Goal: Use online tool/utility: Utilize a website feature to perform a specific function

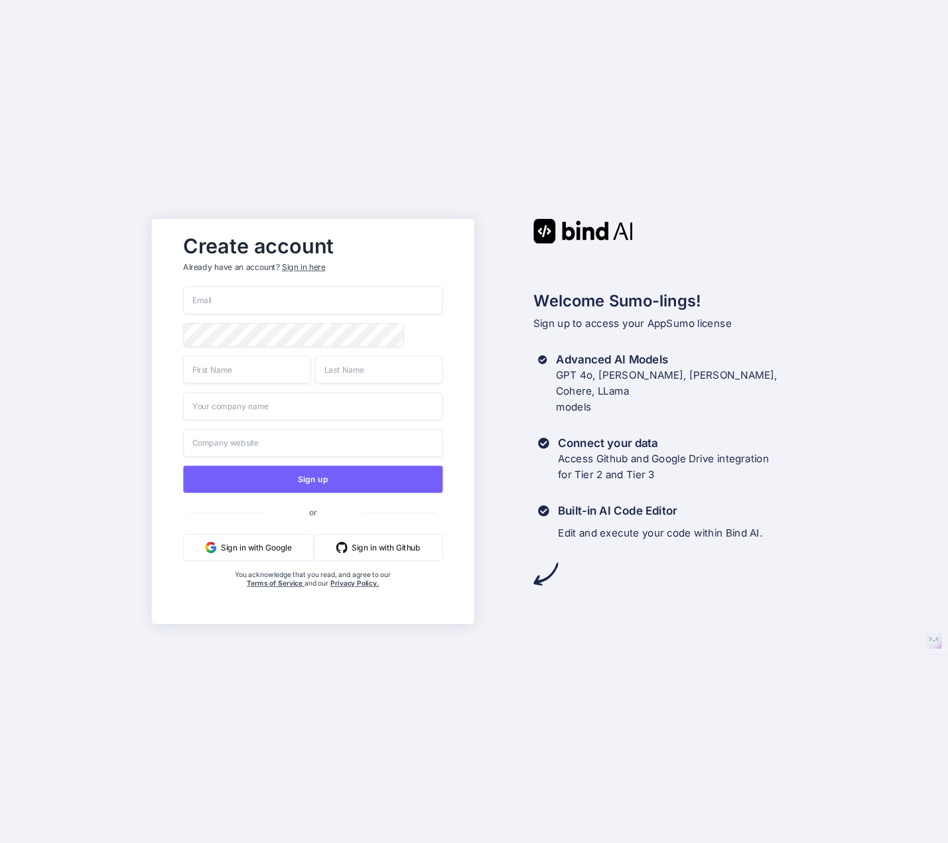
click at [265, 549] on button "Sign in with Google" at bounding box center [248, 547] width 130 height 27
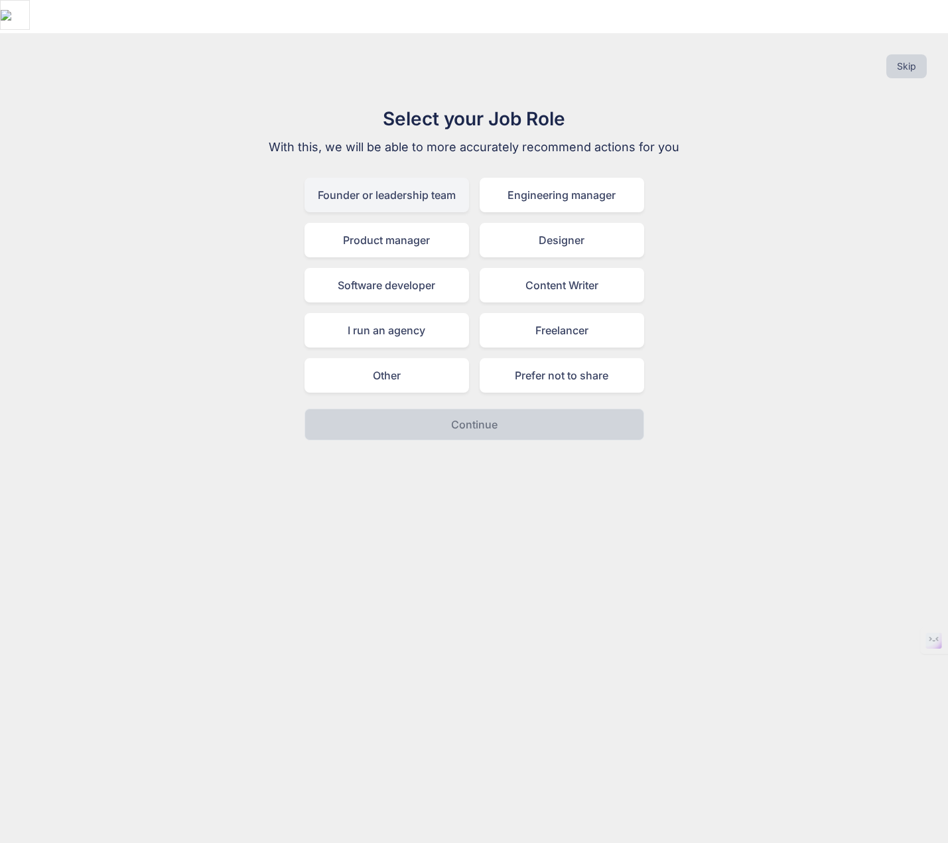
click at [348, 178] on div "Founder or leadership team" at bounding box center [386, 195] width 165 height 34
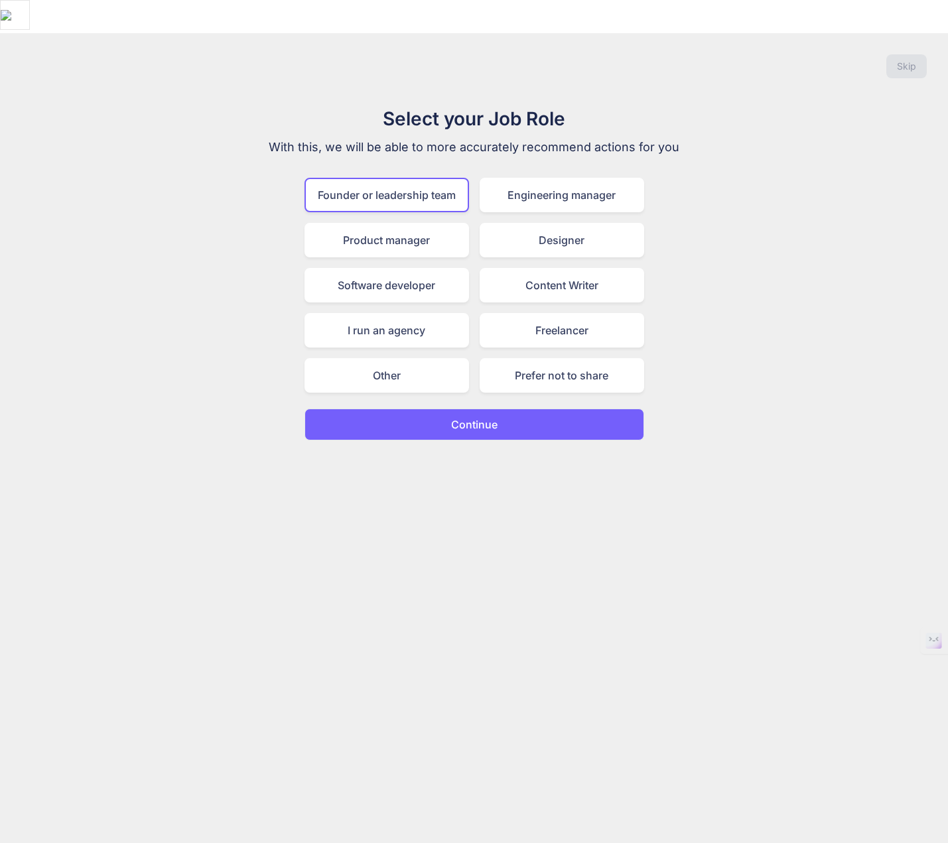
click at [489, 417] on p "Continue" at bounding box center [474, 425] width 46 height 16
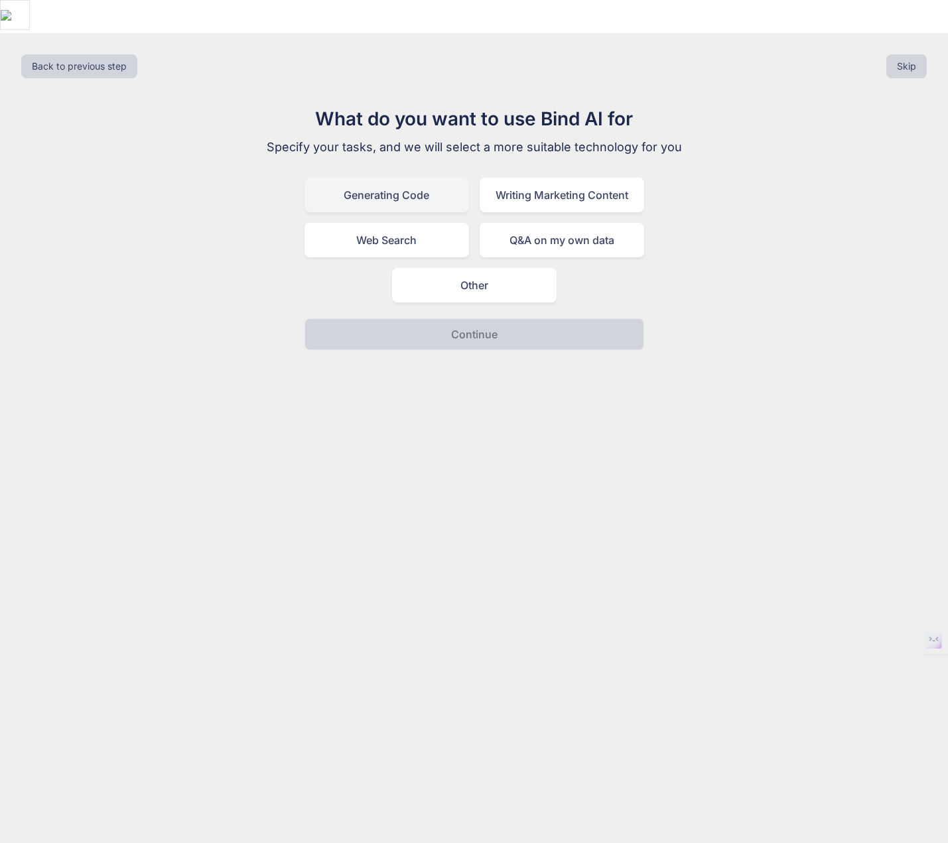
click at [378, 178] on div "Generating Code" at bounding box center [386, 195] width 165 height 34
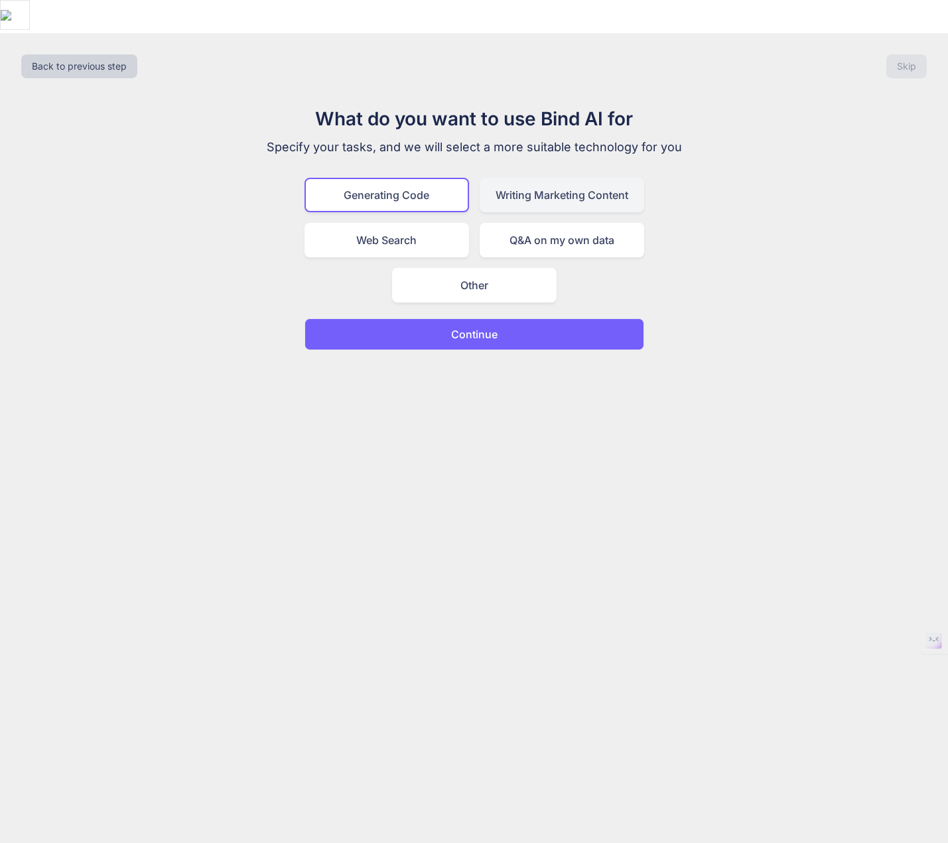
click at [537, 178] on div "Writing Marketing Content" at bounding box center [562, 195] width 165 height 34
click at [425, 178] on div "Generating Code" at bounding box center [386, 195] width 165 height 34
click at [521, 178] on div "Writing Marketing Content" at bounding box center [562, 195] width 165 height 34
click at [507, 318] on button "Continue" at bounding box center [474, 334] width 340 height 32
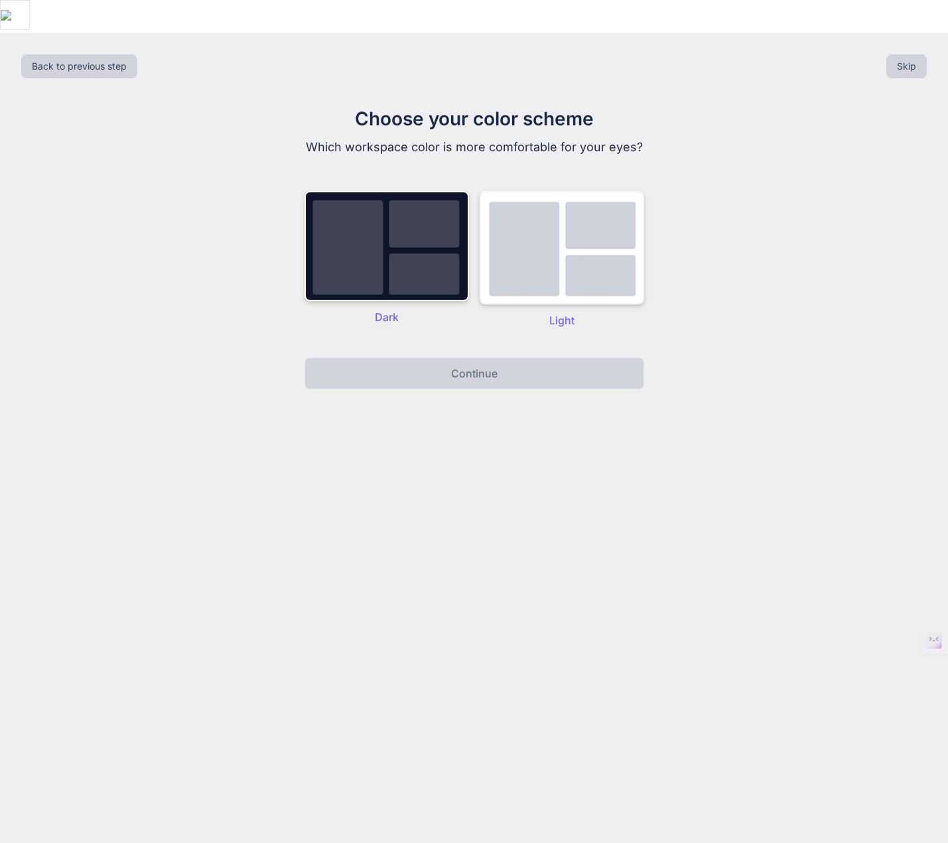
click at [549, 257] on img at bounding box center [562, 247] width 165 height 113
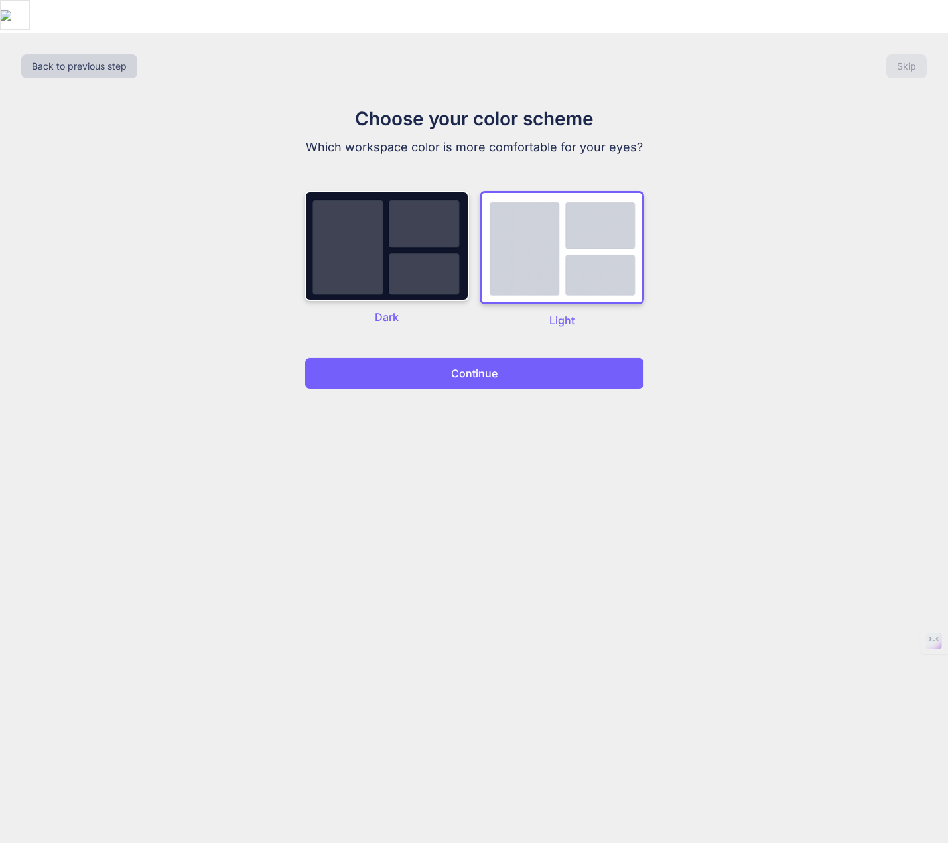
click at [510, 358] on button "Continue" at bounding box center [474, 374] width 340 height 32
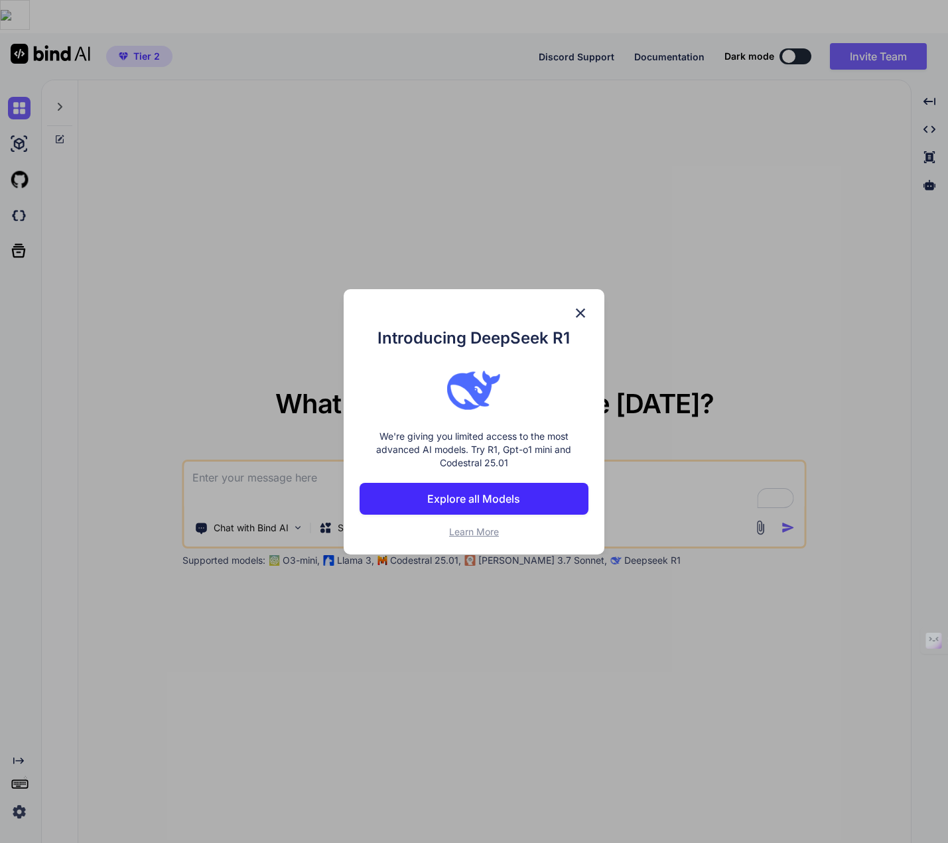
click at [487, 498] on p "Explore all Models" at bounding box center [473, 499] width 93 height 16
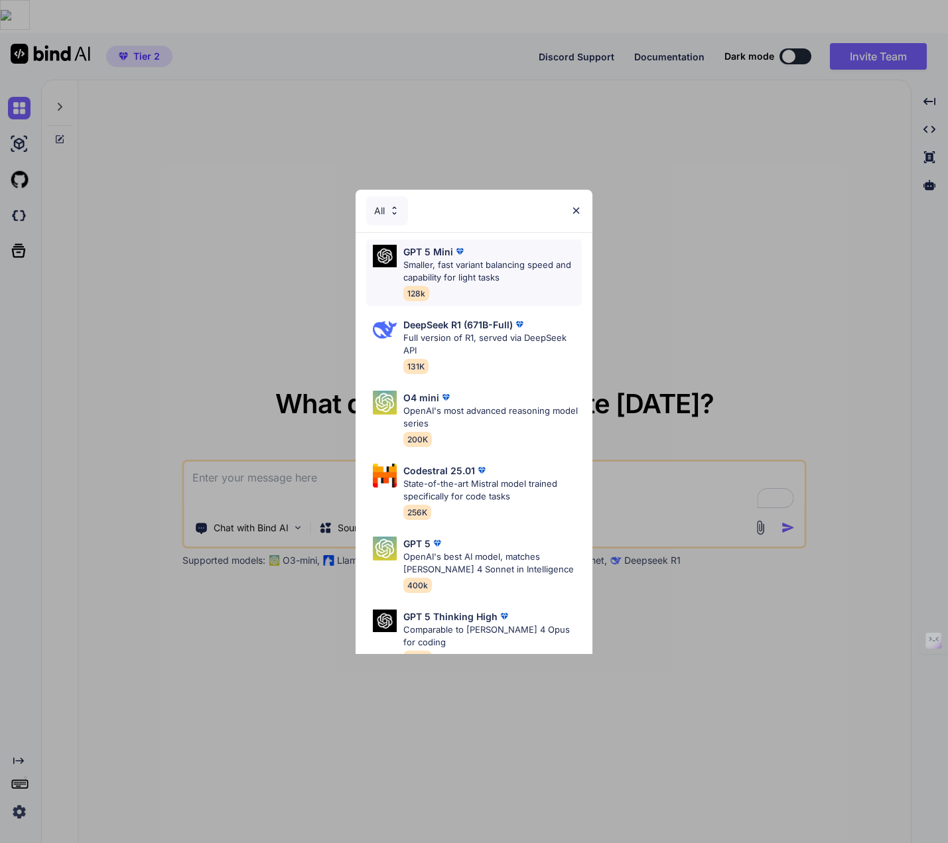
click at [436, 269] on p "Smaller, fast variant balancing speed and capability for light tasks" at bounding box center [492, 272] width 178 height 26
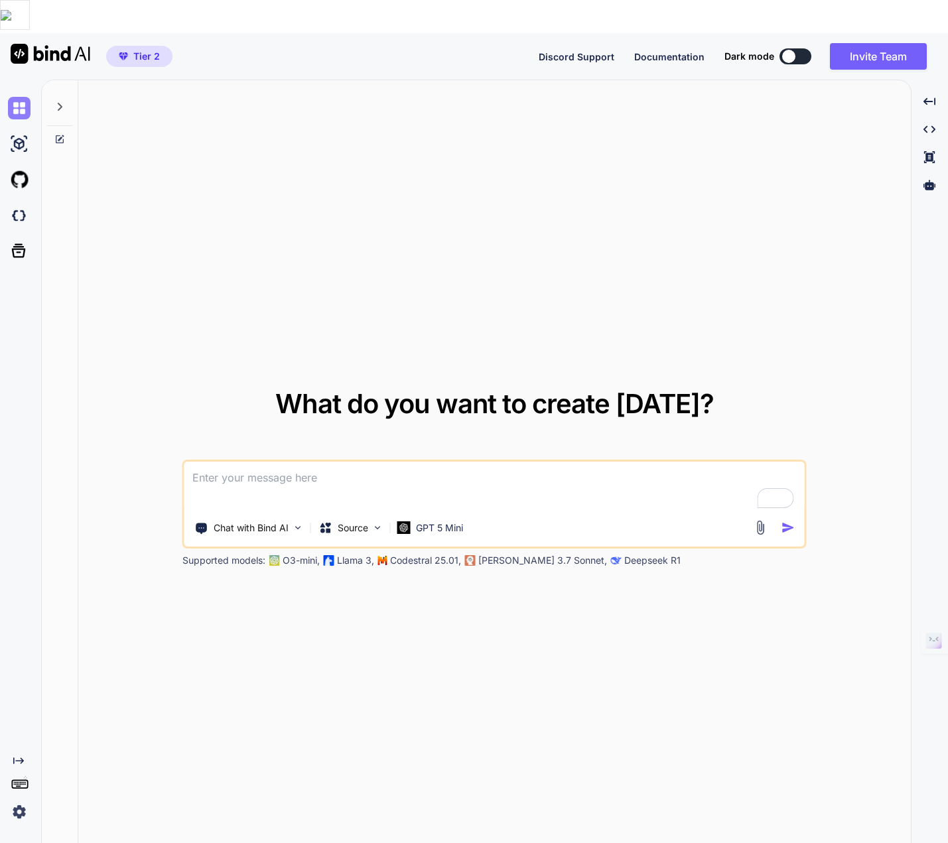
click at [23, 97] on img at bounding box center [19, 108] width 23 height 23
click at [59, 101] on icon at bounding box center [59, 106] width 11 height 11
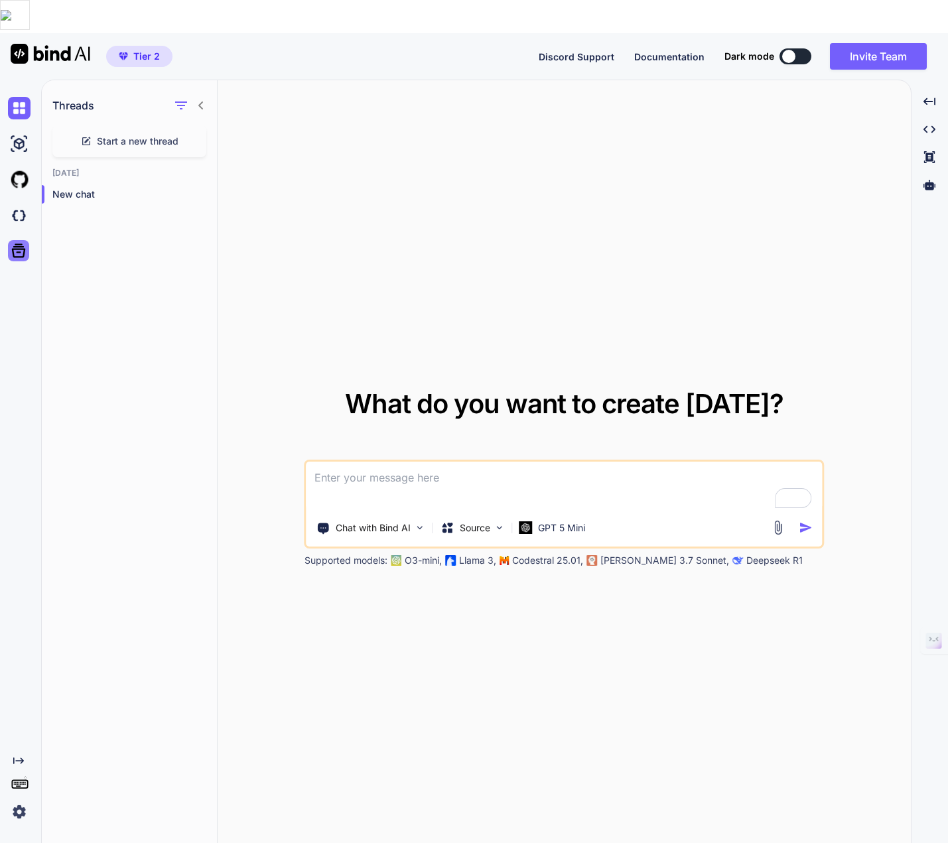
click at [19, 244] on icon at bounding box center [19, 251] width 14 height 14
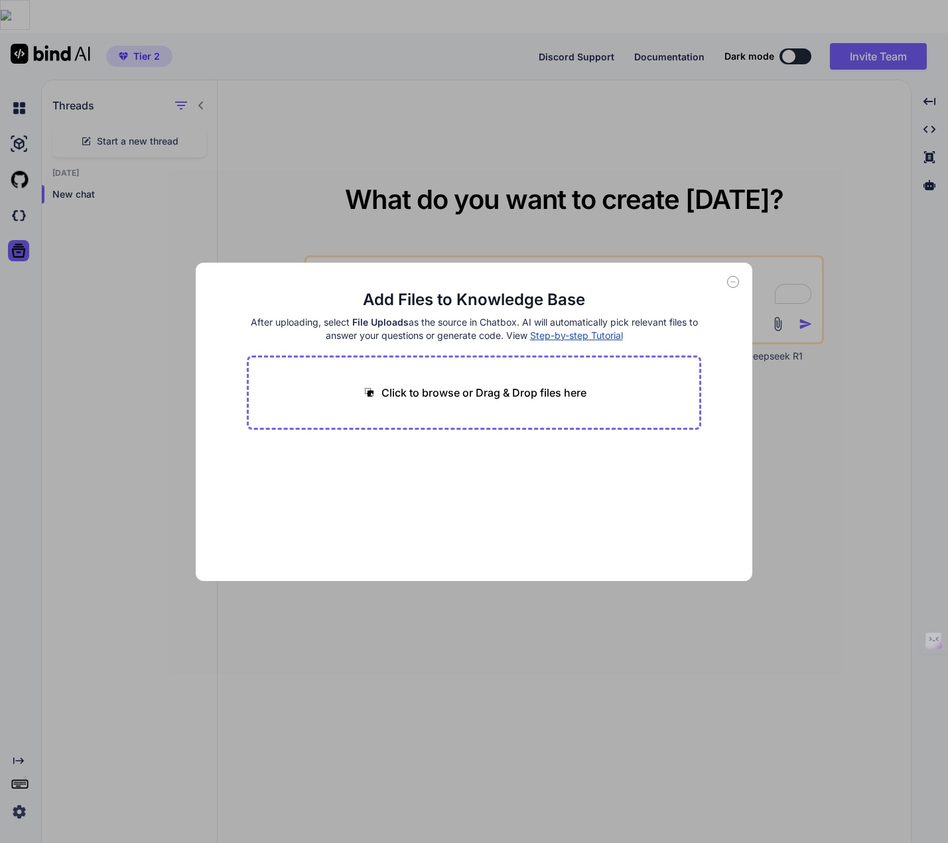
click at [732, 281] on icon at bounding box center [733, 282] width 12 height 12
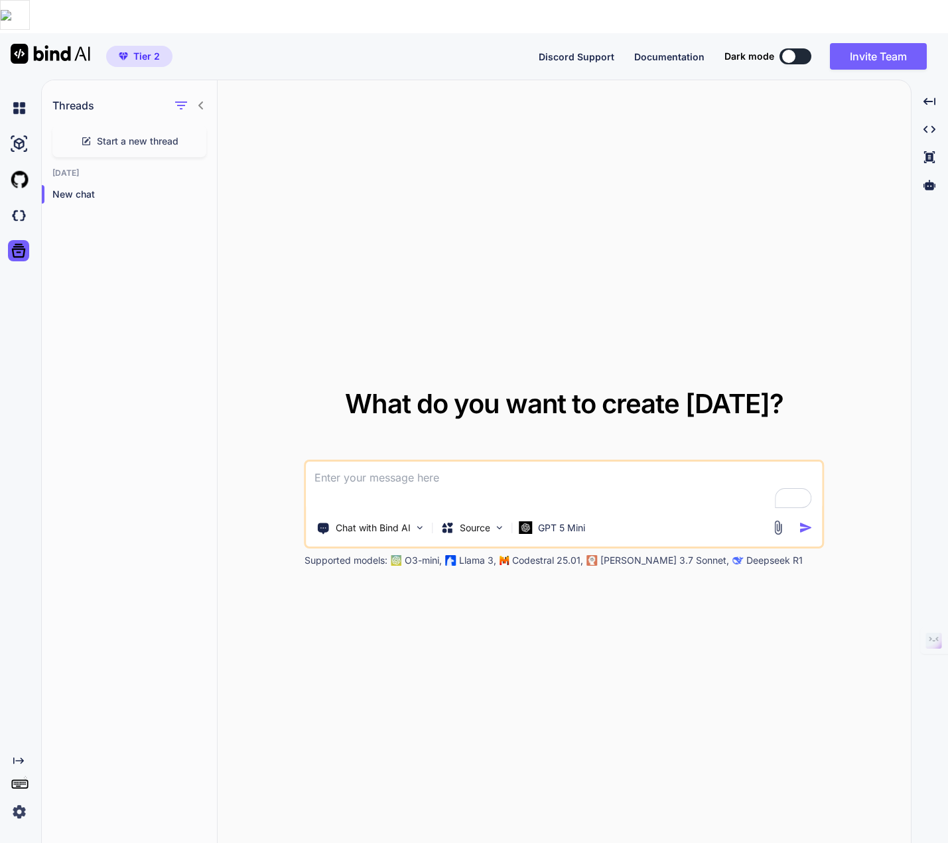
click at [521, 462] on textarea "To enrich screen reader interactions, please activate Accessibility in Grammarl…" at bounding box center [563, 486] width 515 height 49
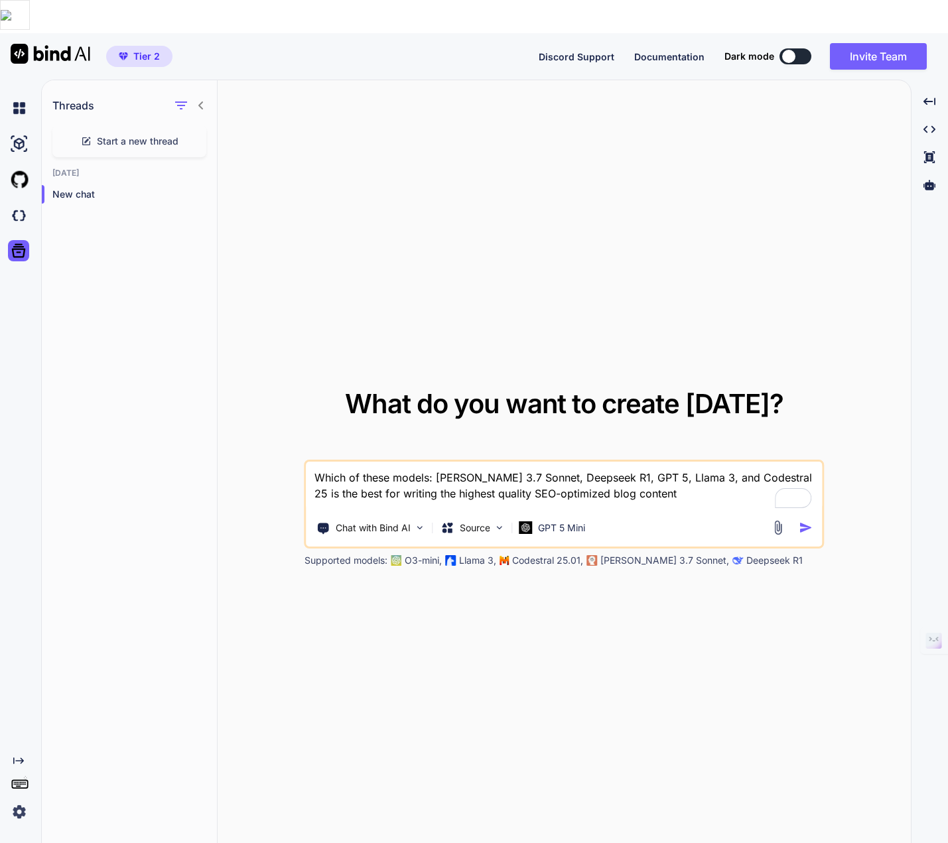
type textarea "Which of these models: Claude 3.7 Sonnet, Deepseek R1, GPT 5, Llama 3, and Code…"
click at [808, 521] on img "button" at bounding box center [806, 528] width 14 height 14
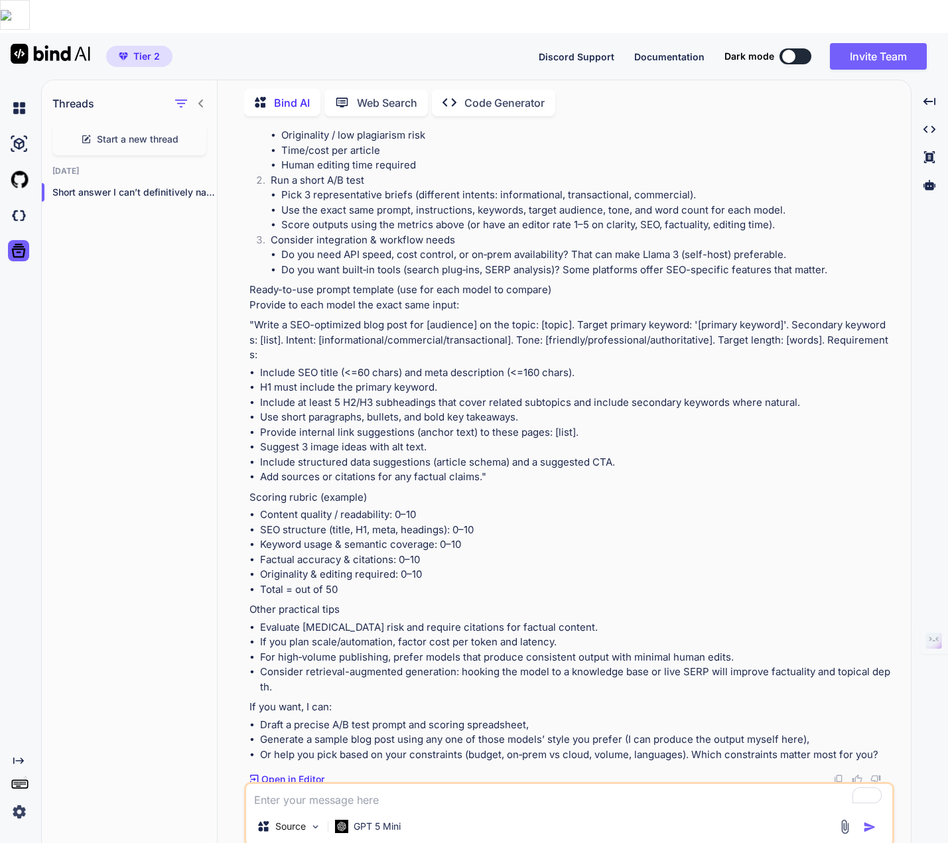
scroll to position [442, 0]
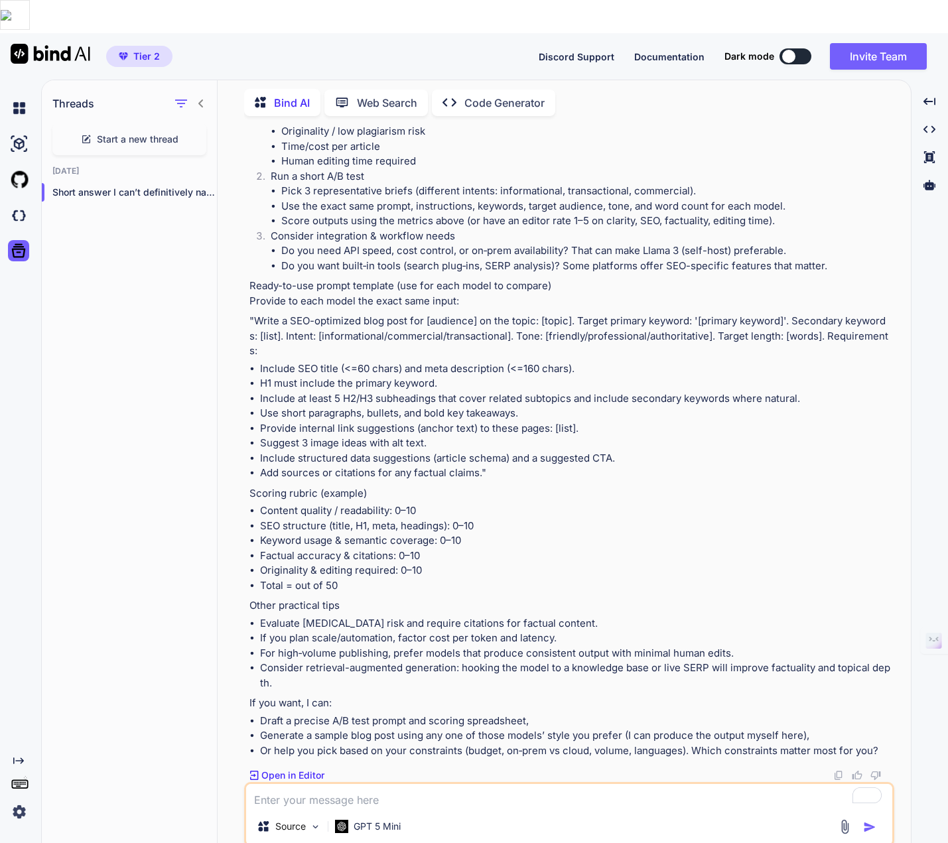
click at [285, 769] on p "Open in Editor" at bounding box center [292, 775] width 63 height 13
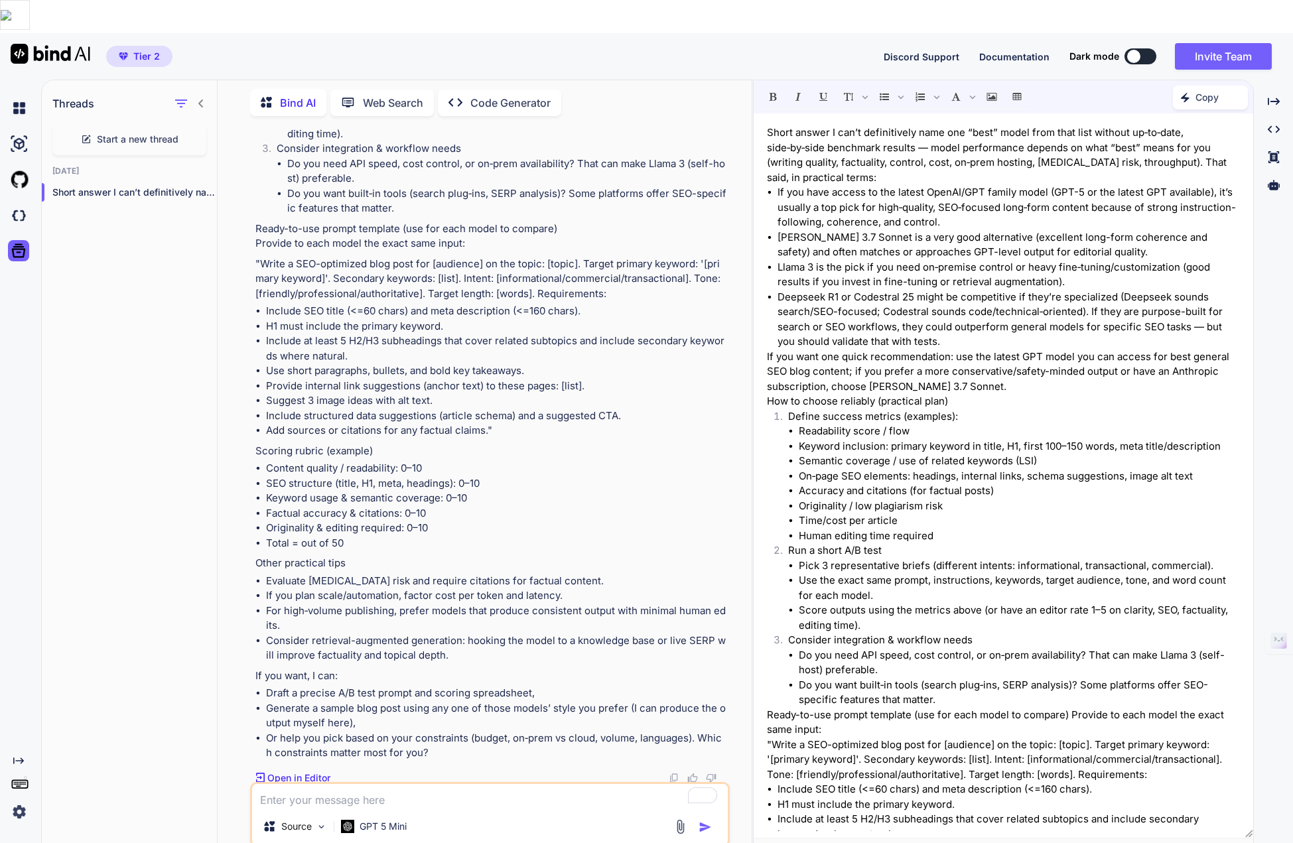
scroll to position [606, 0]
click at [266, 784] on textarea "To enrich screen reader interactions, please activate Accessibility in Grammarl…" at bounding box center [490, 796] width 476 height 24
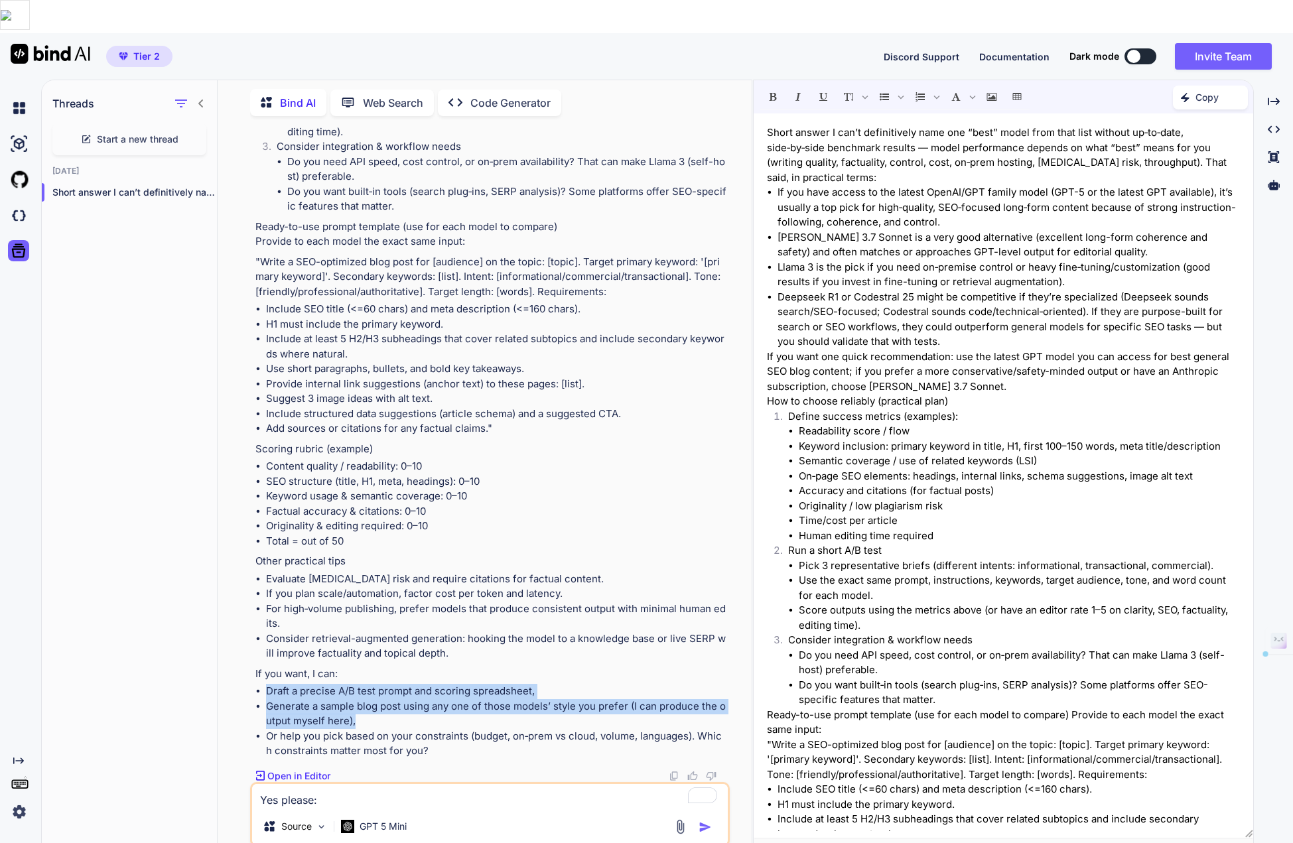
drag, startPoint x: 267, startPoint y: 656, endPoint x: 363, endPoint y: 683, distance: 99.8
click at [363, 684] on ul "Draft a precise A/B test prompt and scoring spreadsheet, Generate a sample blog…" at bounding box center [491, 721] width 472 height 75
copy ul "Draft a precise A/B test prompt and scoring spreadsheet, Generate a sample blog…"
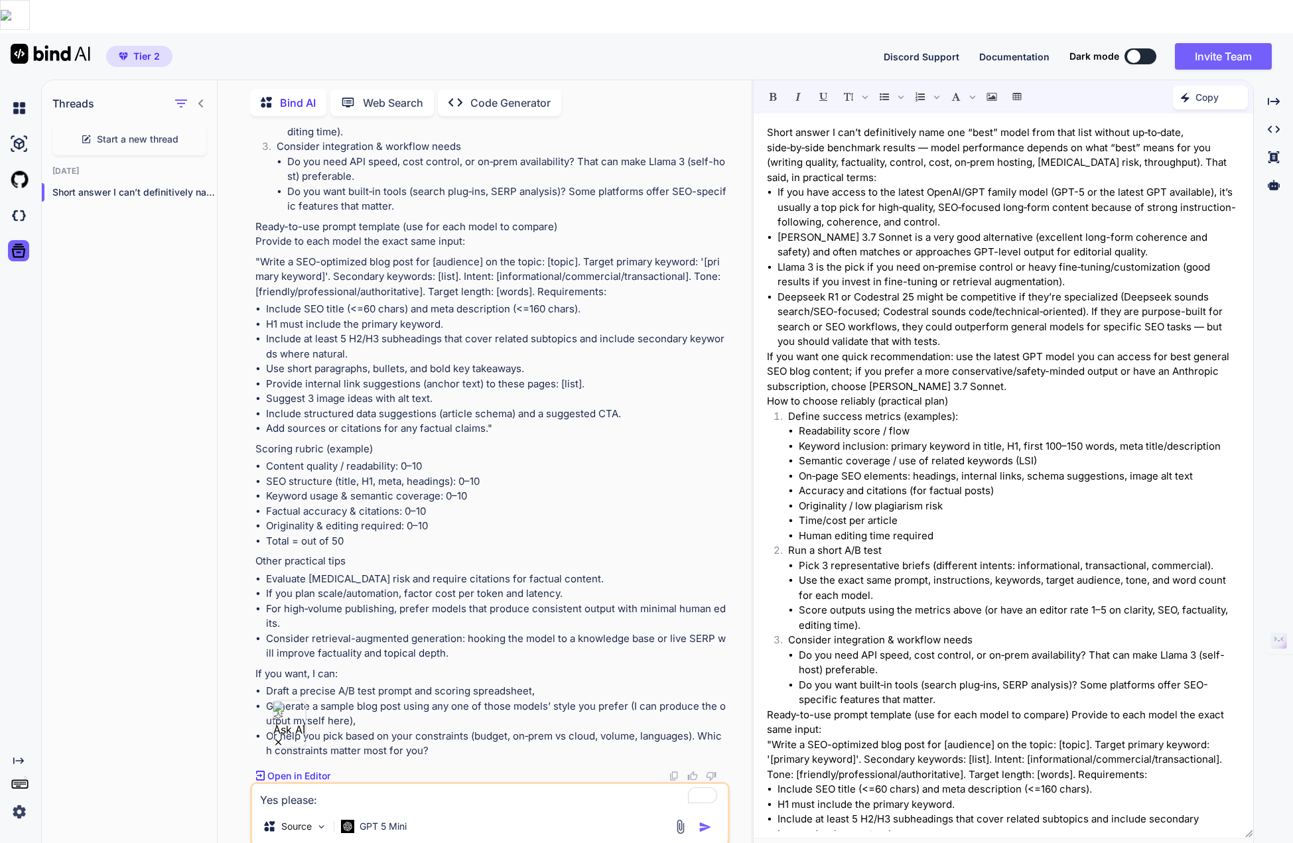
click at [415, 784] on textarea "Yes please:" at bounding box center [490, 796] width 476 height 24
paste textarea "Draft a precise A/B test prompt and scoring spreadsheet, Generate a sample blog…"
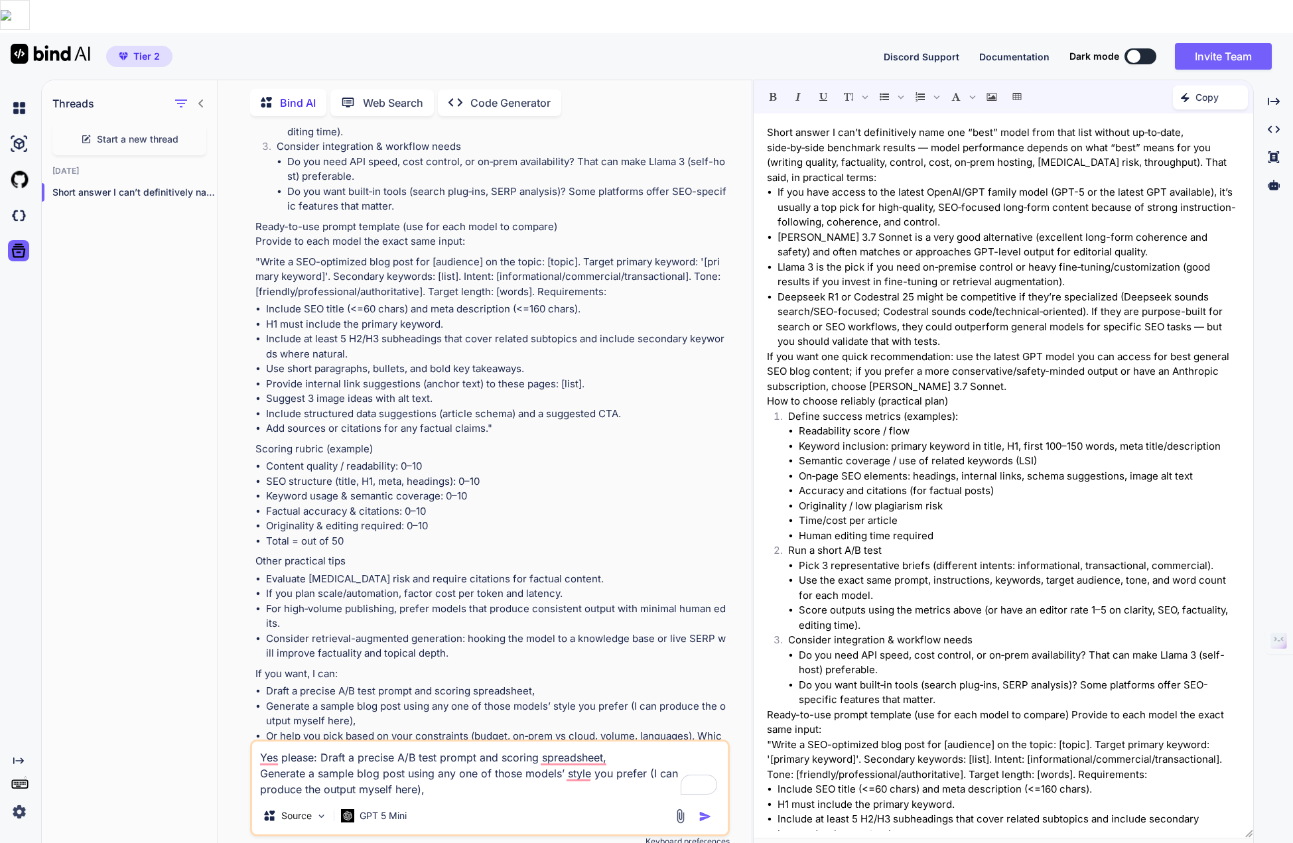
click at [395, 757] on textarea "Yes please: Draft a precise A/B test prompt and scoring spreadsheet, Generate a…" at bounding box center [490, 770] width 476 height 56
type textarea "Yes please: Draft a precise A/B test prompt and scoring spreadsheet, Generate a…"
click at [444, 757] on textarea "Yes please: Draft a precise A/B test prompt and scoring spreadsheet, Generate a…" at bounding box center [490, 770] width 476 height 56
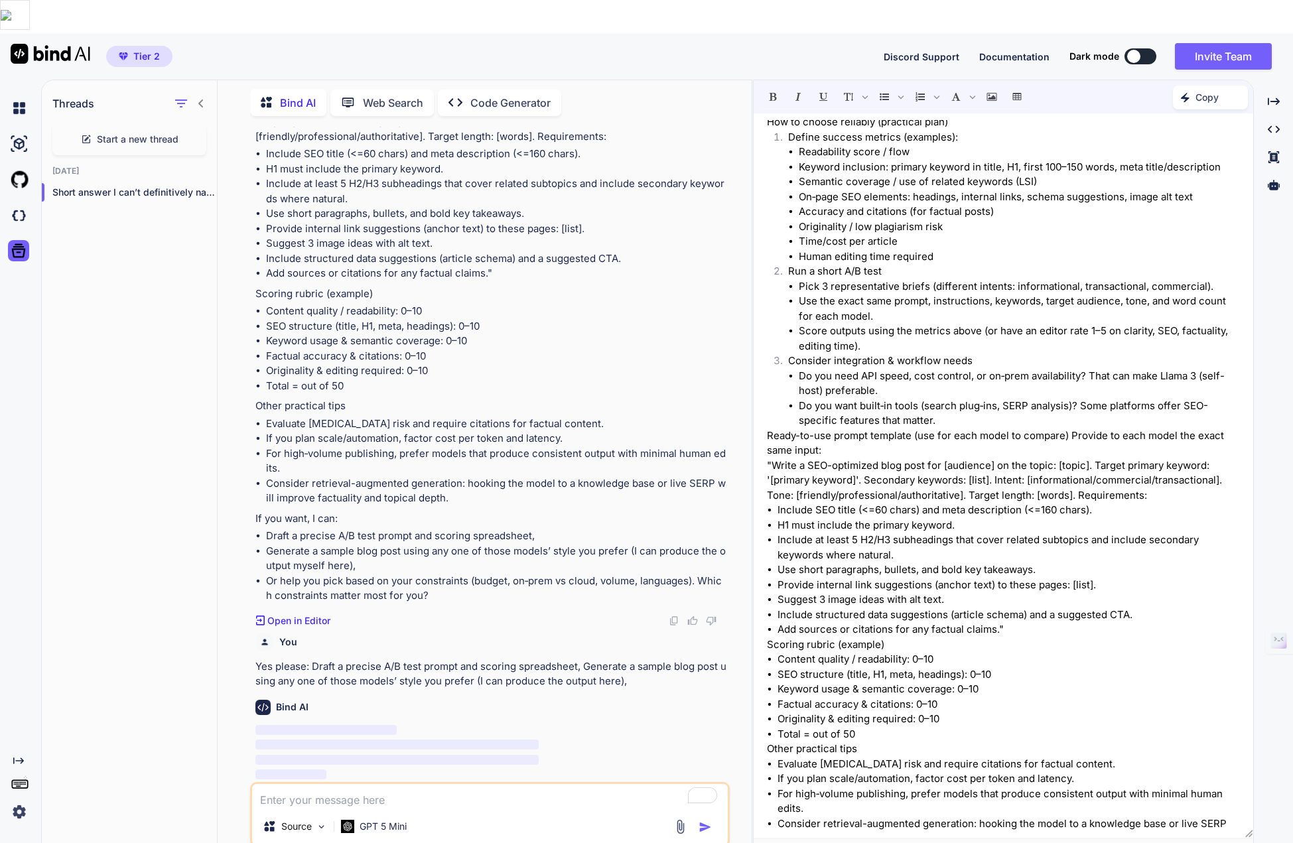
scroll to position [0, 0]
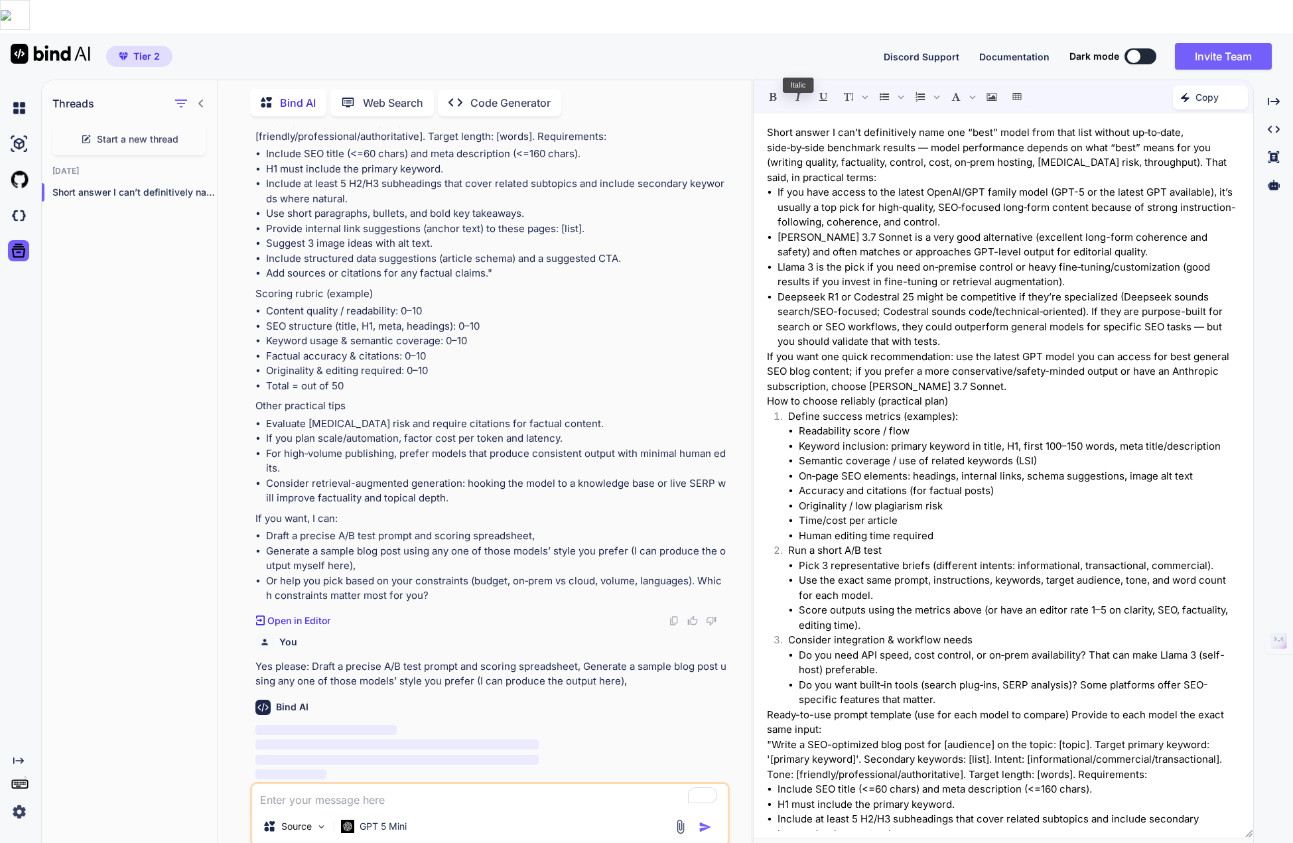
click at [766, 113] on div "Short answer I can’t definitively name one “best” model from that list without …" at bounding box center [1003, 475] width 499 height 724
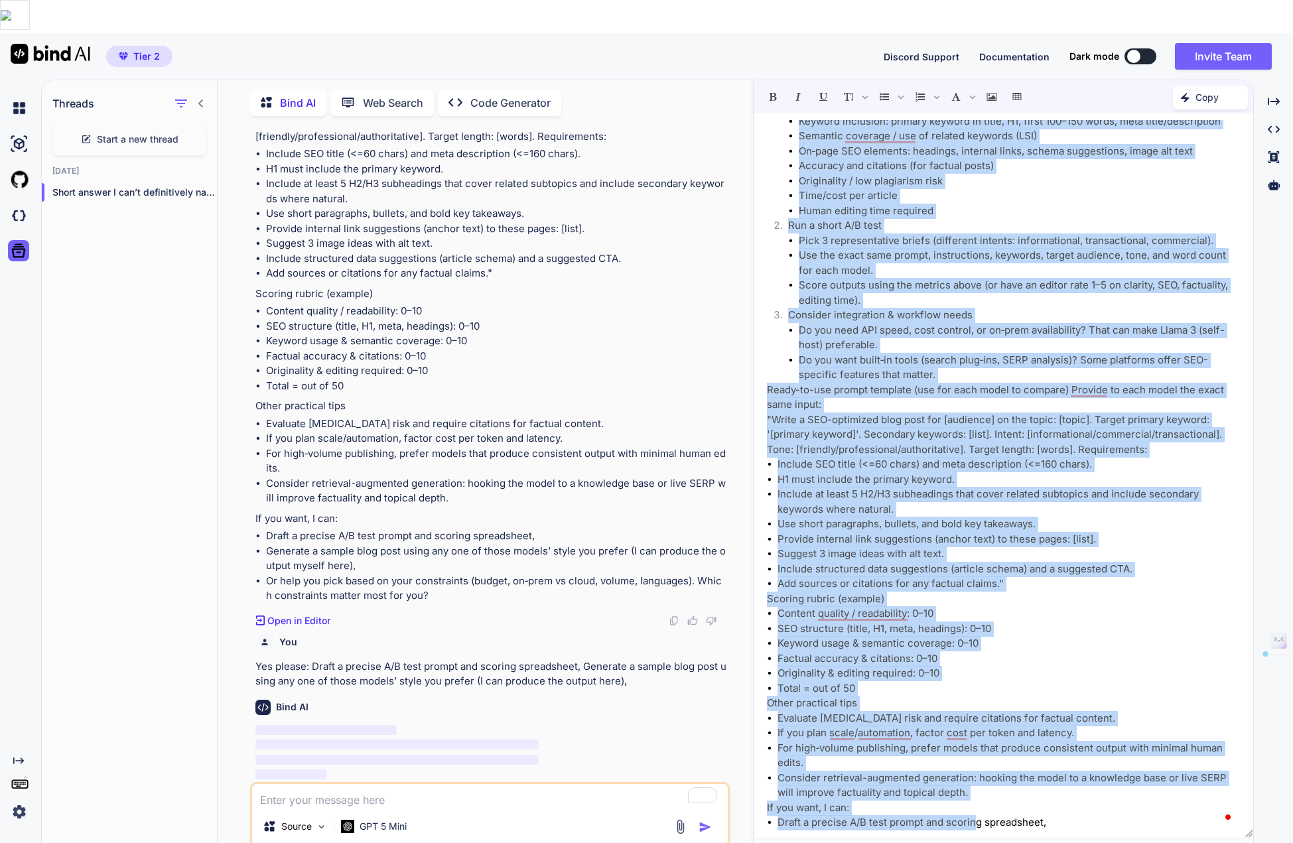
scroll to position [389, 0]
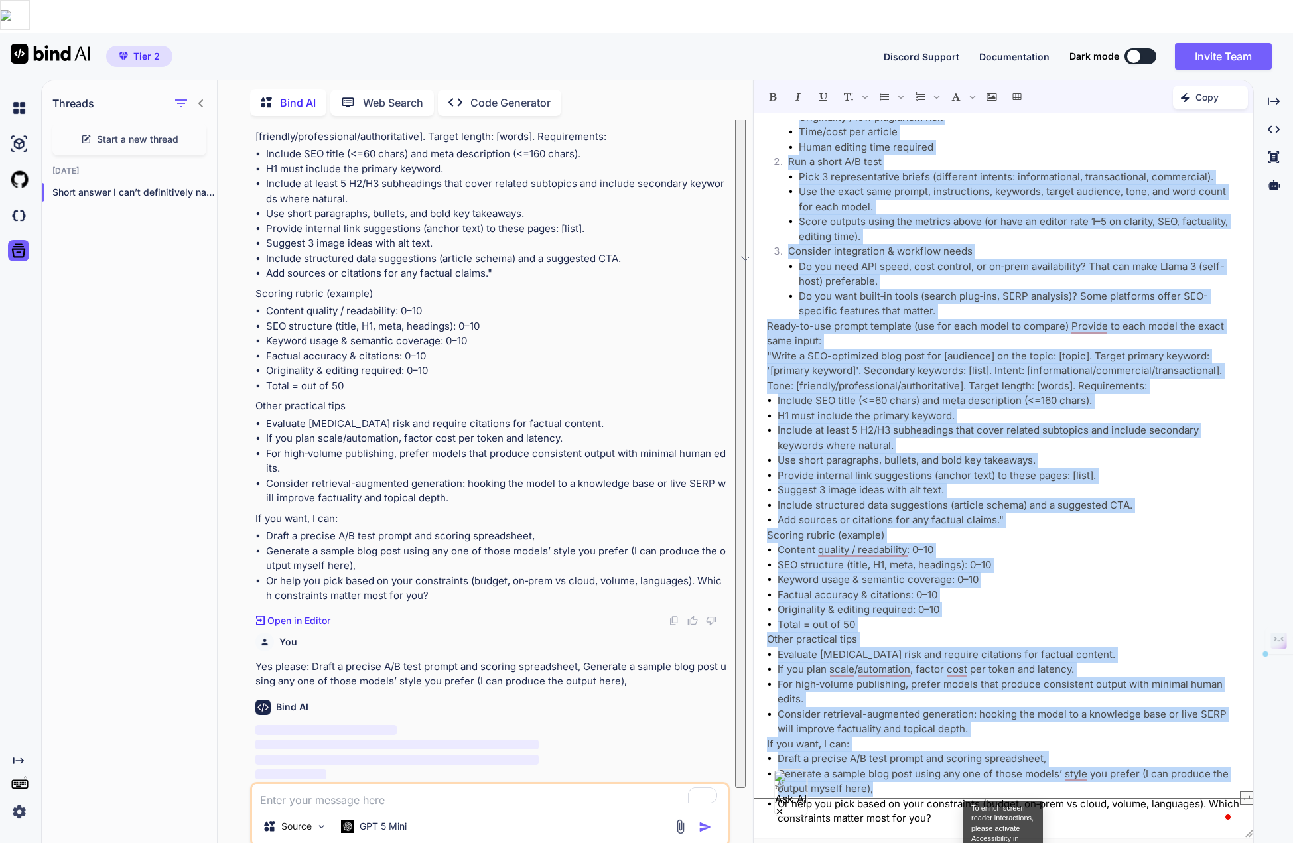
drag, startPoint x: 768, startPoint y: 92, endPoint x: 1017, endPoint y: 761, distance: 714.0
click at [947, 761] on div "Short answer I can’t definitively name one “best” model from that list without …" at bounding box center [1003, 475] width 499 height 711
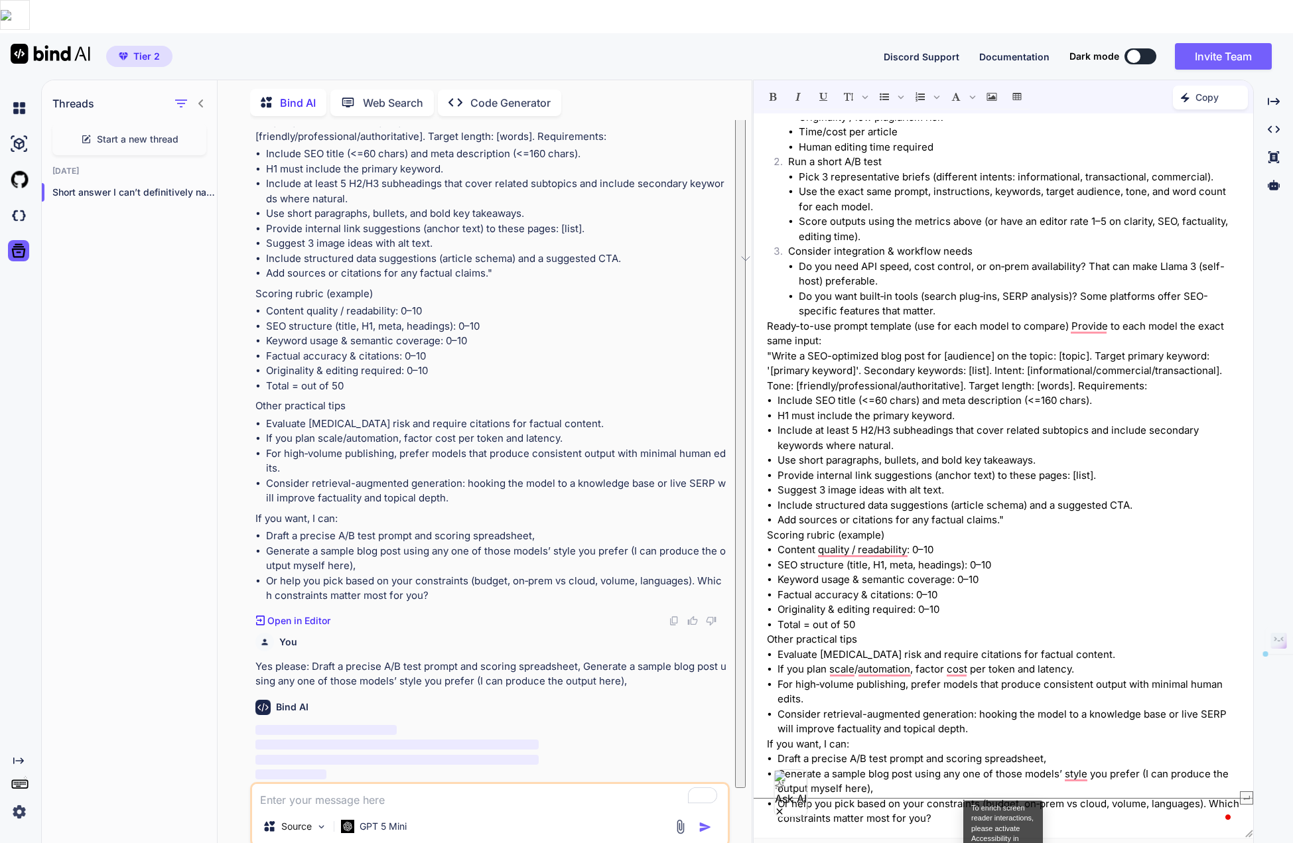
scroll to position [0, 0]
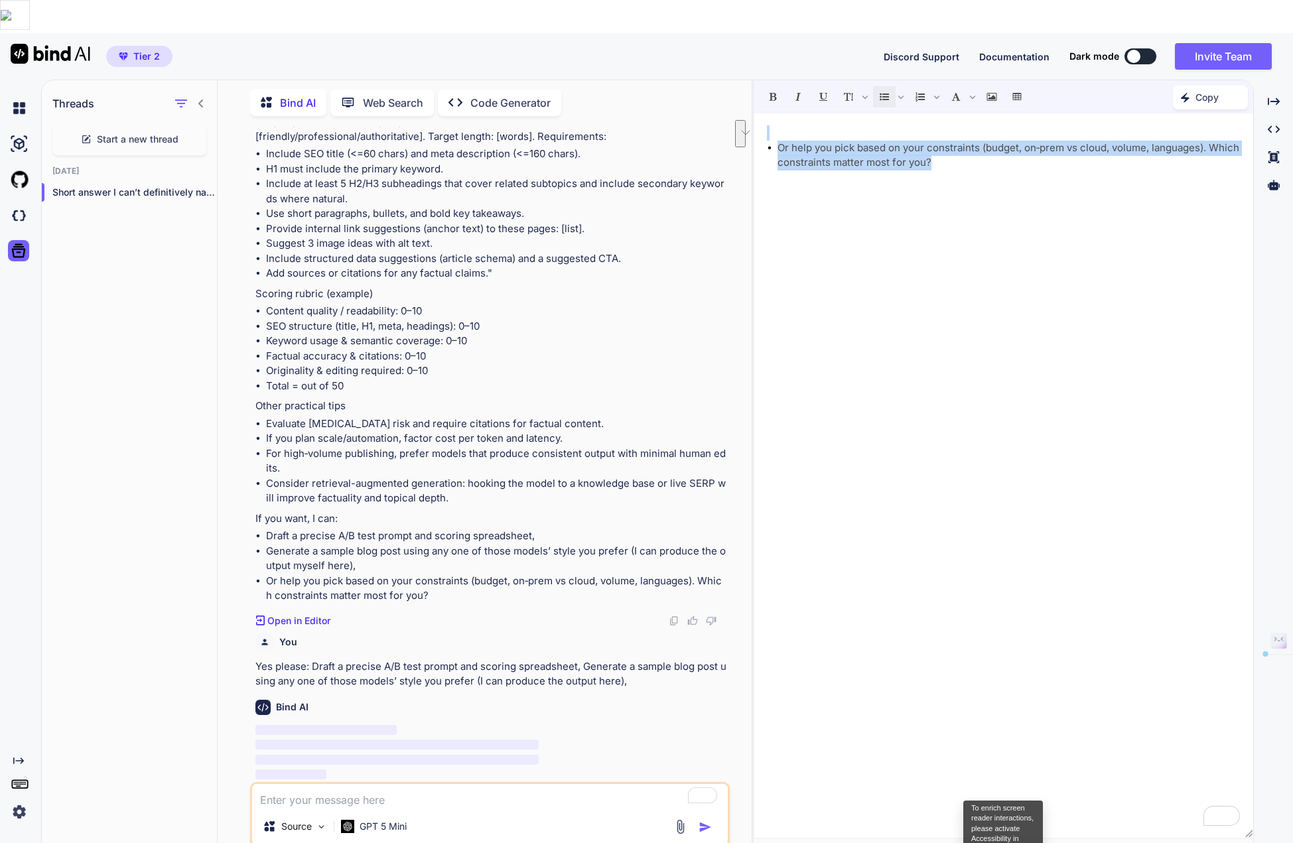
drag, startPoint x: 962, startPoint y: 131, endPoint x: 778, endPoint y: 99, distance: 186.5
click at [778, 120] on div "Or help you pick based on your constraints (budget, on‑prem vs cloud, volume, l…" at bounding box center [1003, 475] width 499 height 711
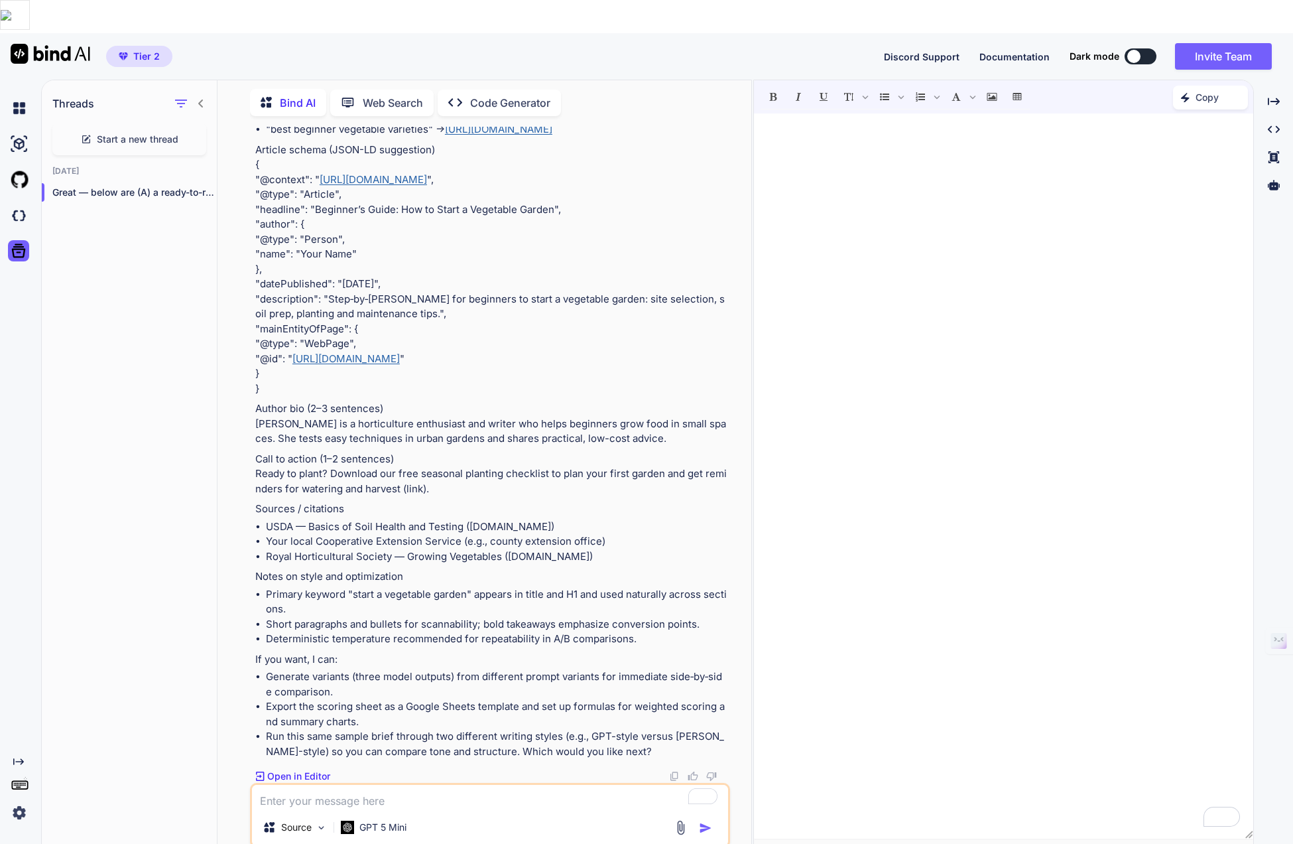
scroll to position [4028, 0]
click at [297, 769] on p "Open in Editor" at bounding box center [298, 775] width 63 height 13
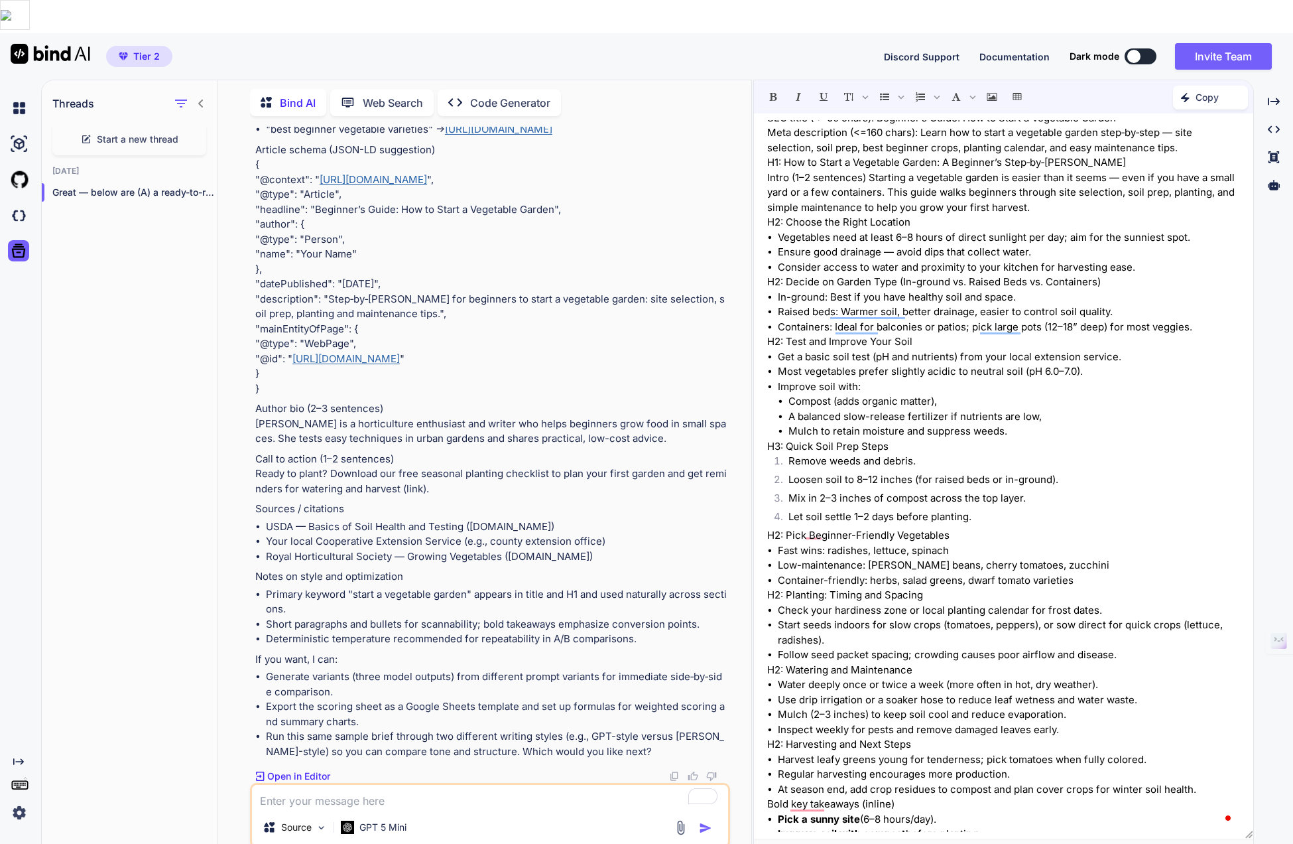
scroll to position [0, 0]
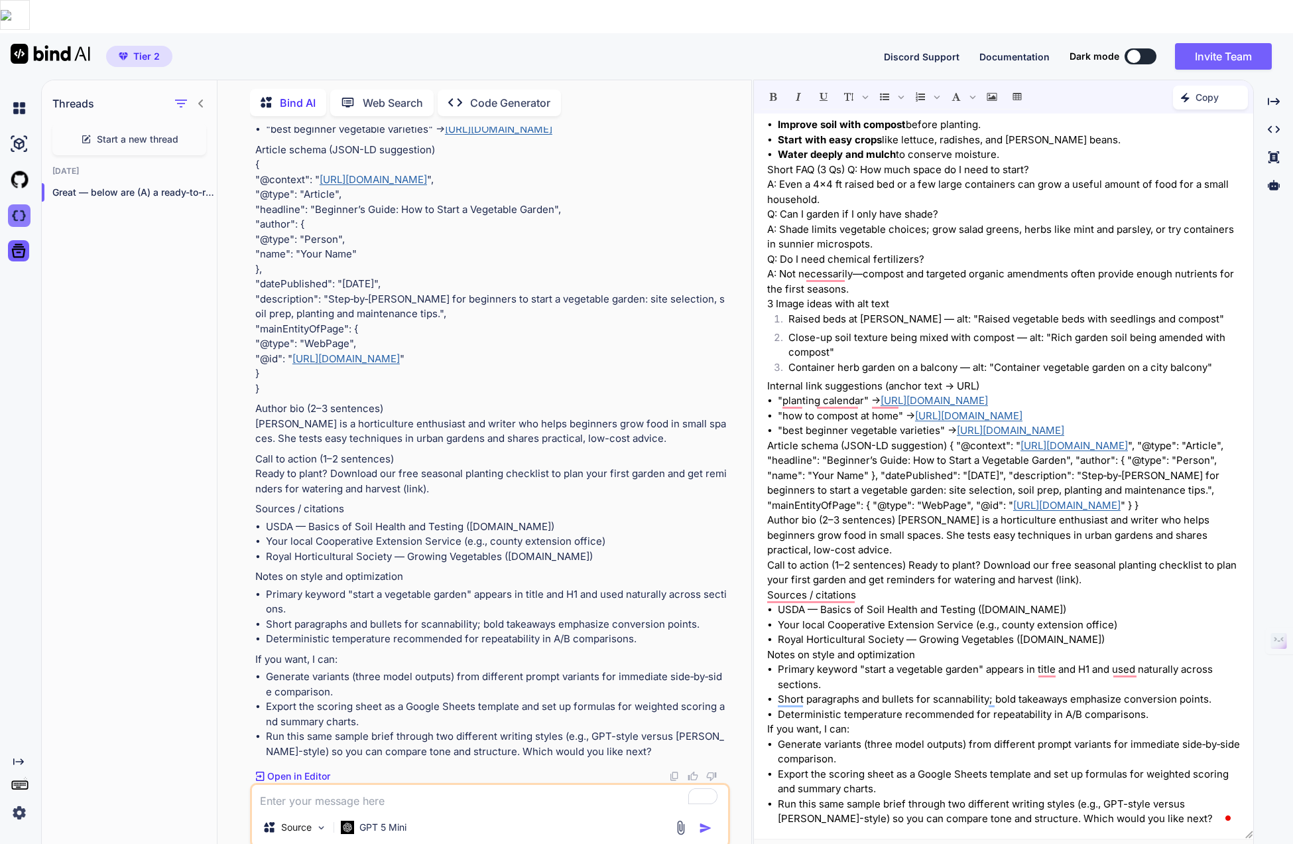
click at [25, 204] on img at bounding box center [19, 215] width 23 height 23
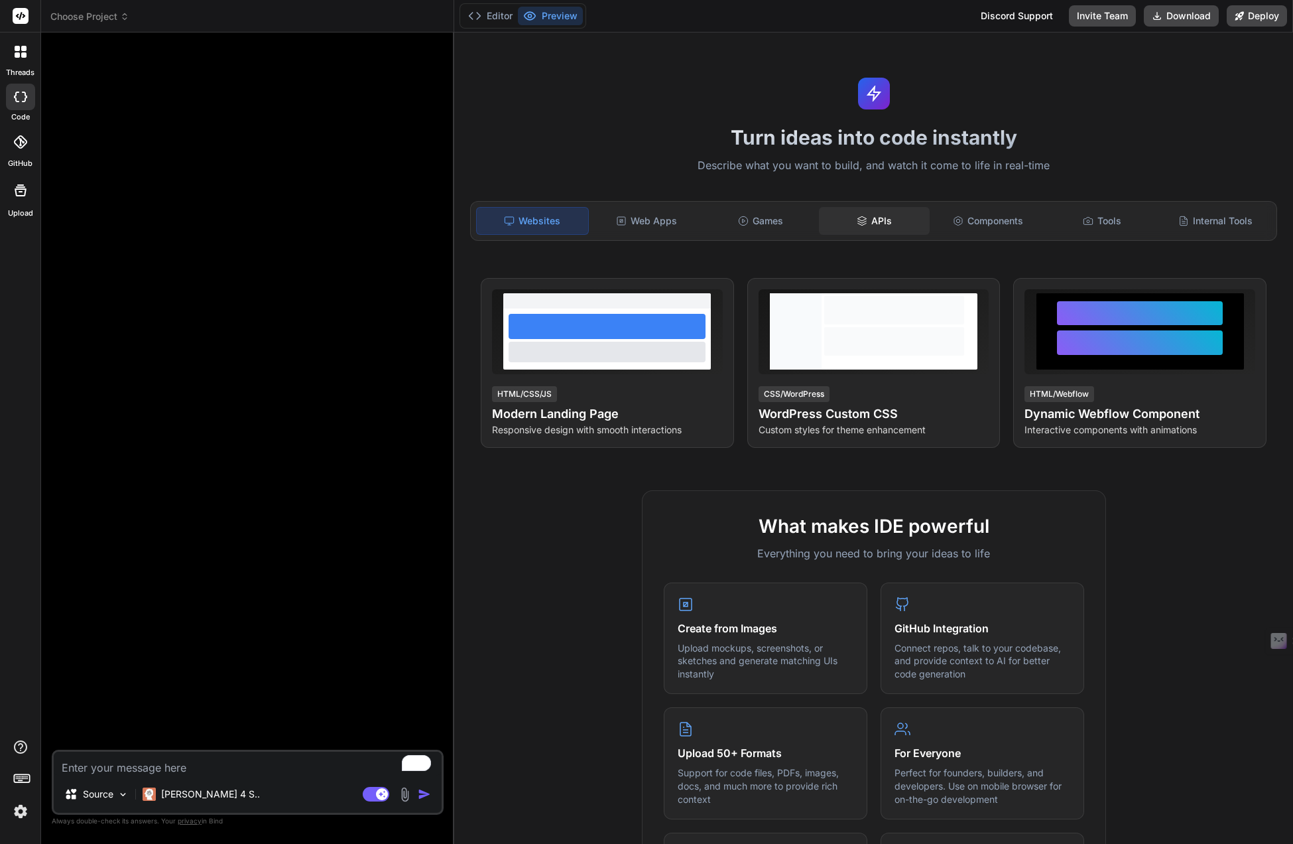
click at [881, 219] on div "APIs" at bounding box center [874, 221] width 111 height 28
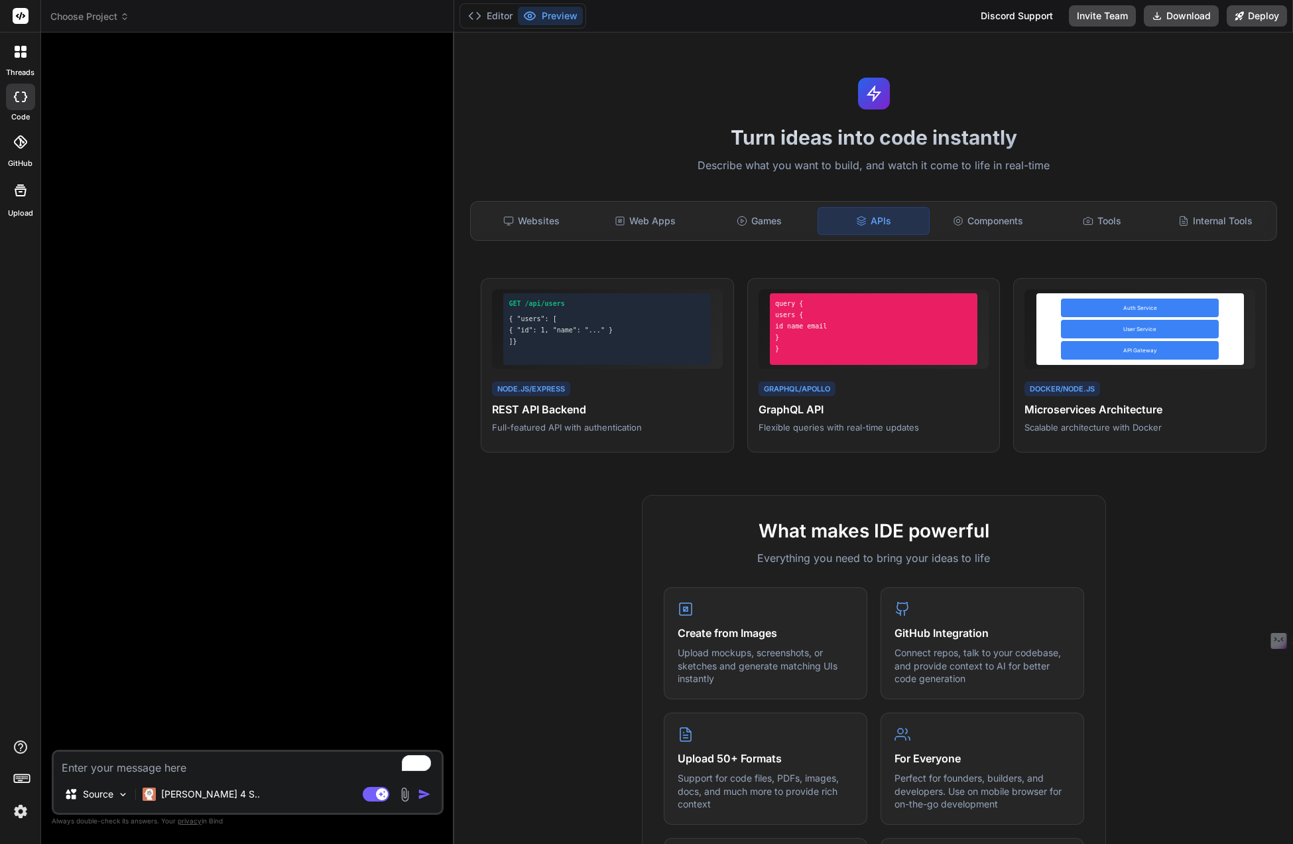
click at [402, 795] on img at bounding box center [404, 794] width 15 height 15
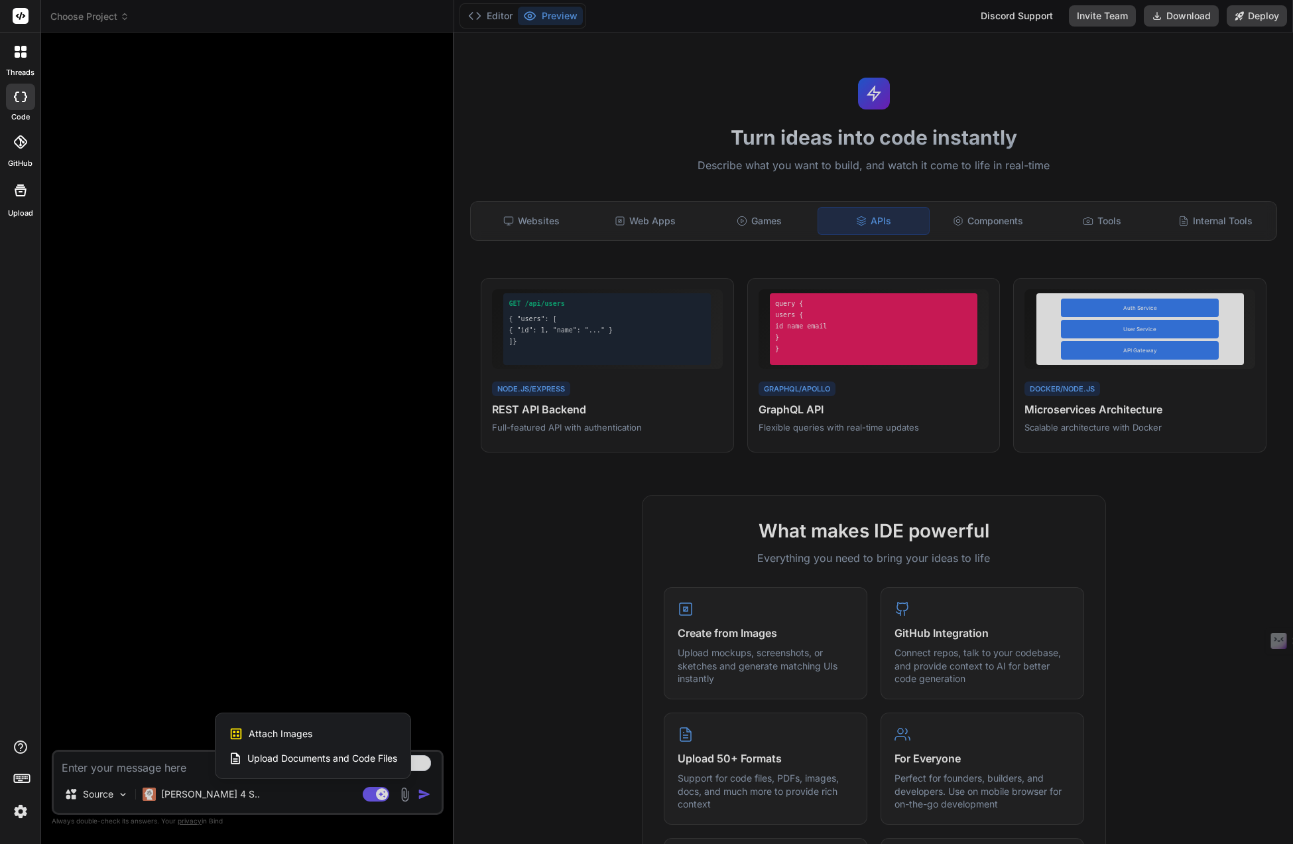
click at [752, 655] on div at bounding box center [646, 422] width 1293 height 844
type textarea "x"
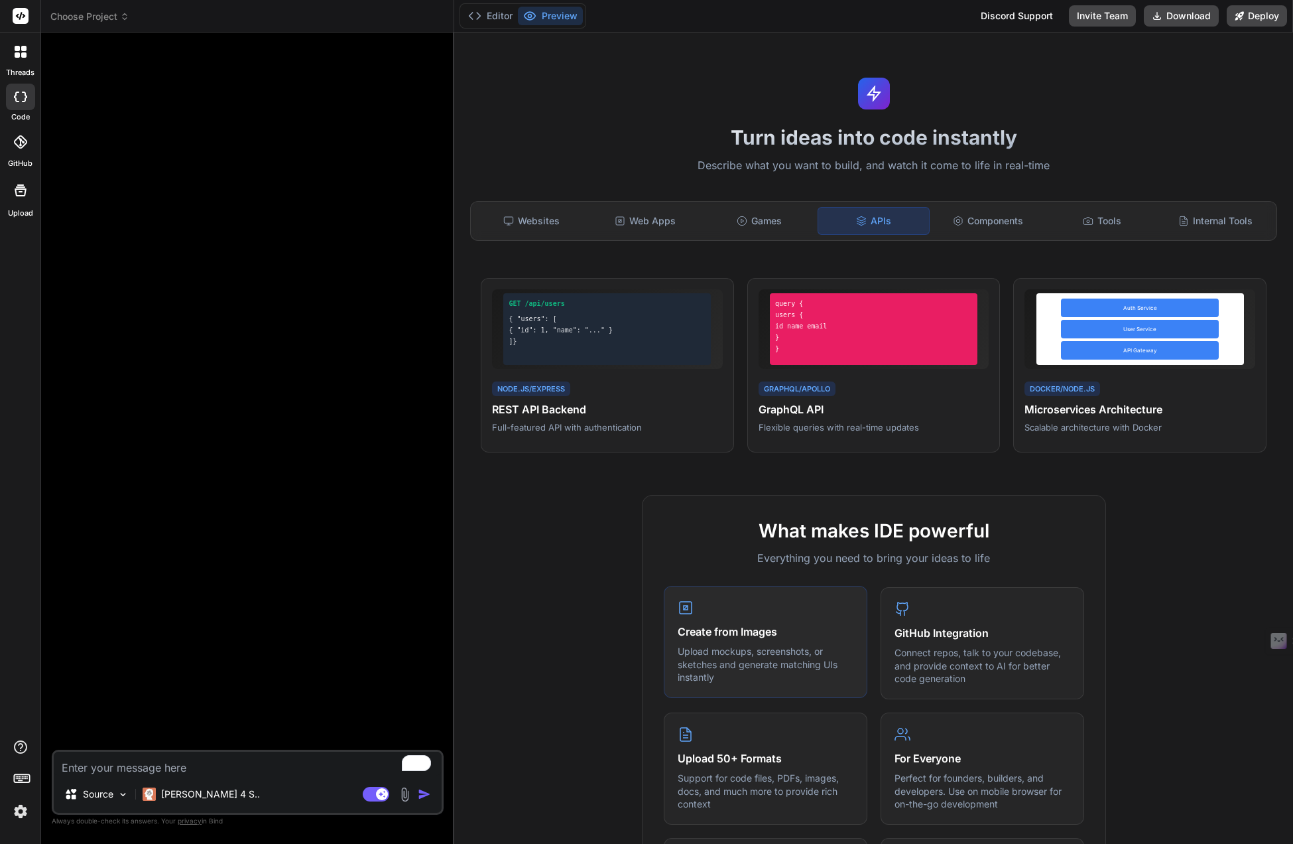
click at [688, 611] on icon at bounding box center [686, 608] width 16 height 16
click at [803, 661] on p "Upload mockups, screenshots, or sketches and generate matching UIs instantly" at bounding box center [766, 664] width 176 height 39
click at [803, 662] on p "Upload mockups, screenshots, or sketches and generate matching UIs instantly" at bounding box center [766, 664] width 176 height 39
click at [685, 606] on icon at bounding box center [686, 608] width 16 height 16
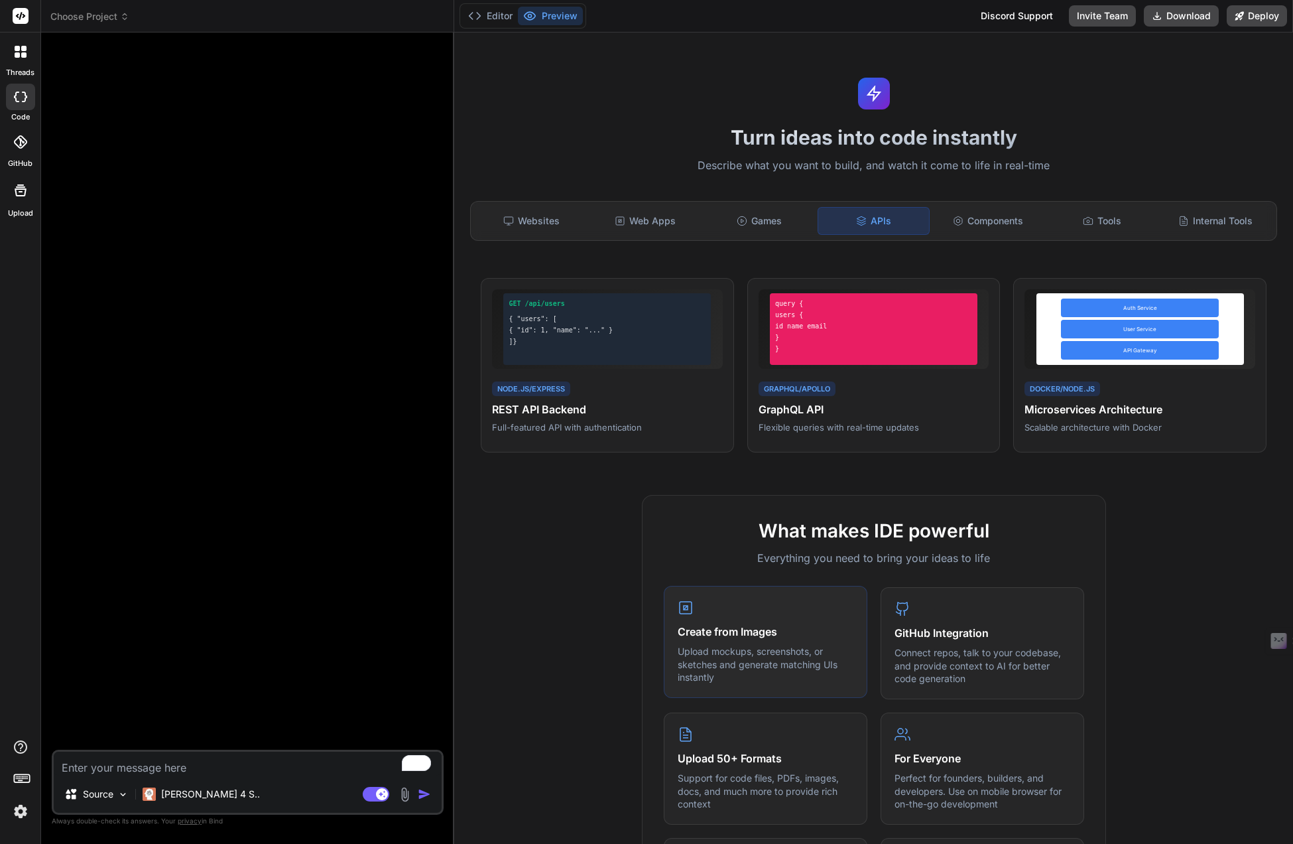
click at [685, 606] on icon at bounding box center [686, 608] width 16 height 16
click at [497, 17] on button "Editor" at bounding box center [490, 16] width 55 height 19
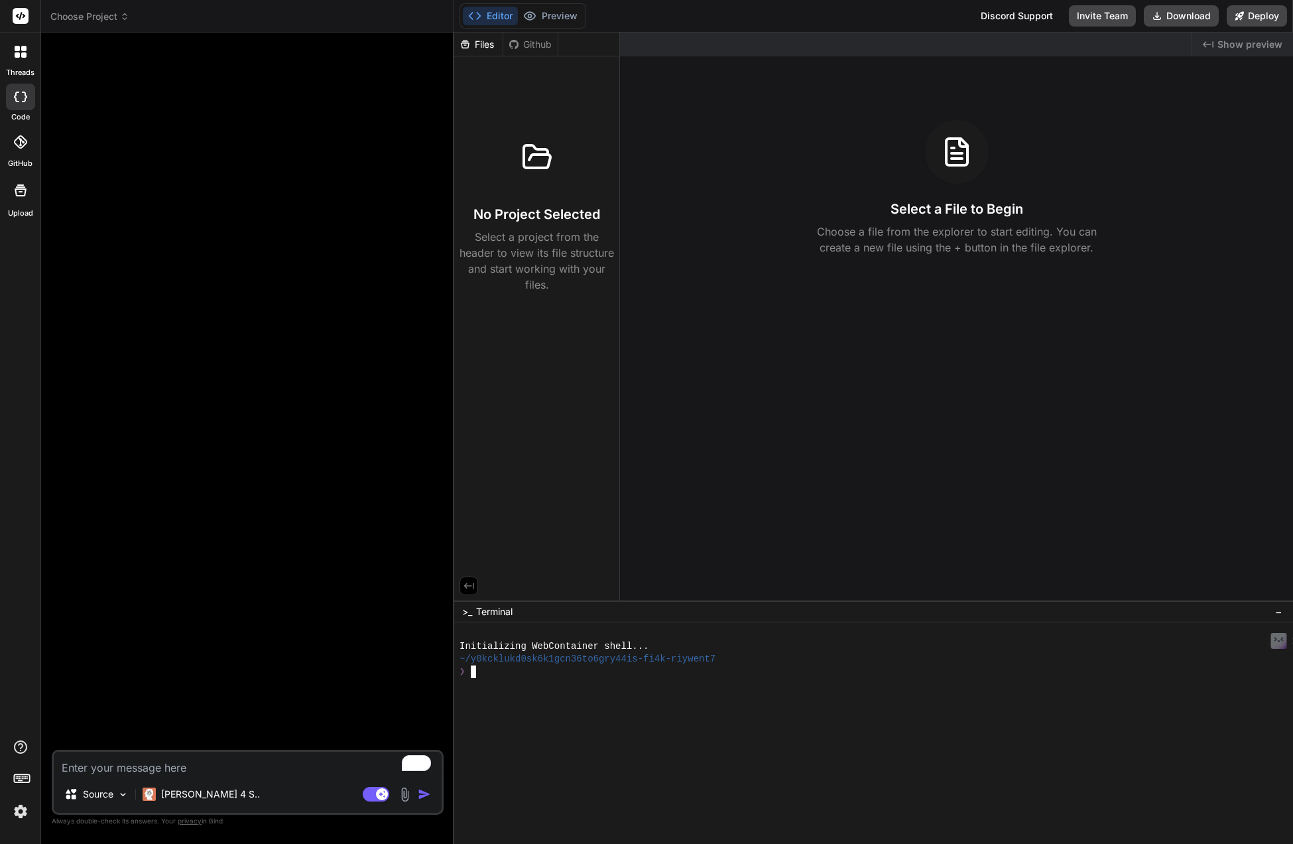
click at [534, 694] on div at bounding box center [868, 697] width 817 height 13
click at [500, 15] on button "Editor" at bounding box center [490, 16] width 55 height 19
click at [23, 139] on icon at bounding box center [19, 141] width 13 height 13
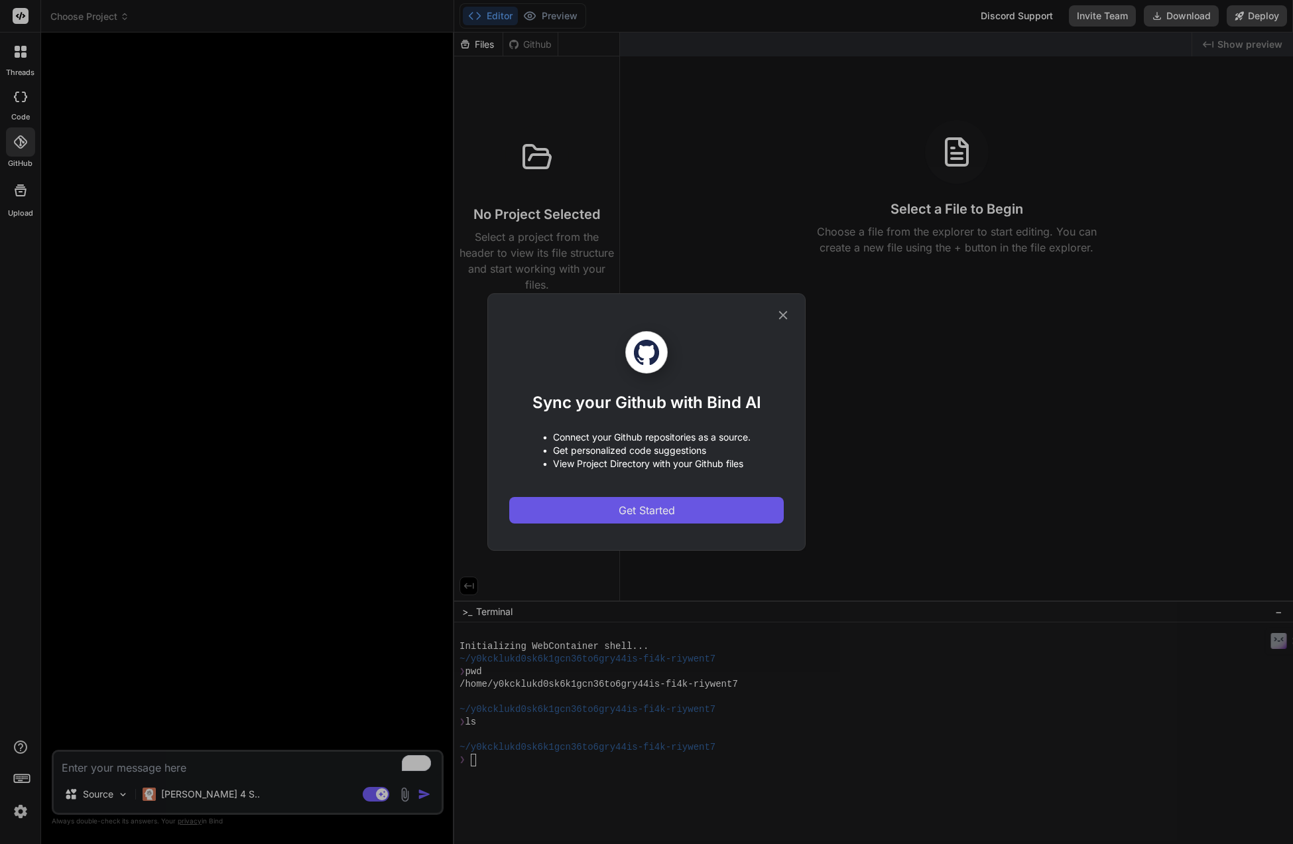
click at [632, 510] on span "Get Started" at bounding box center [647, 510] width 56 height 16
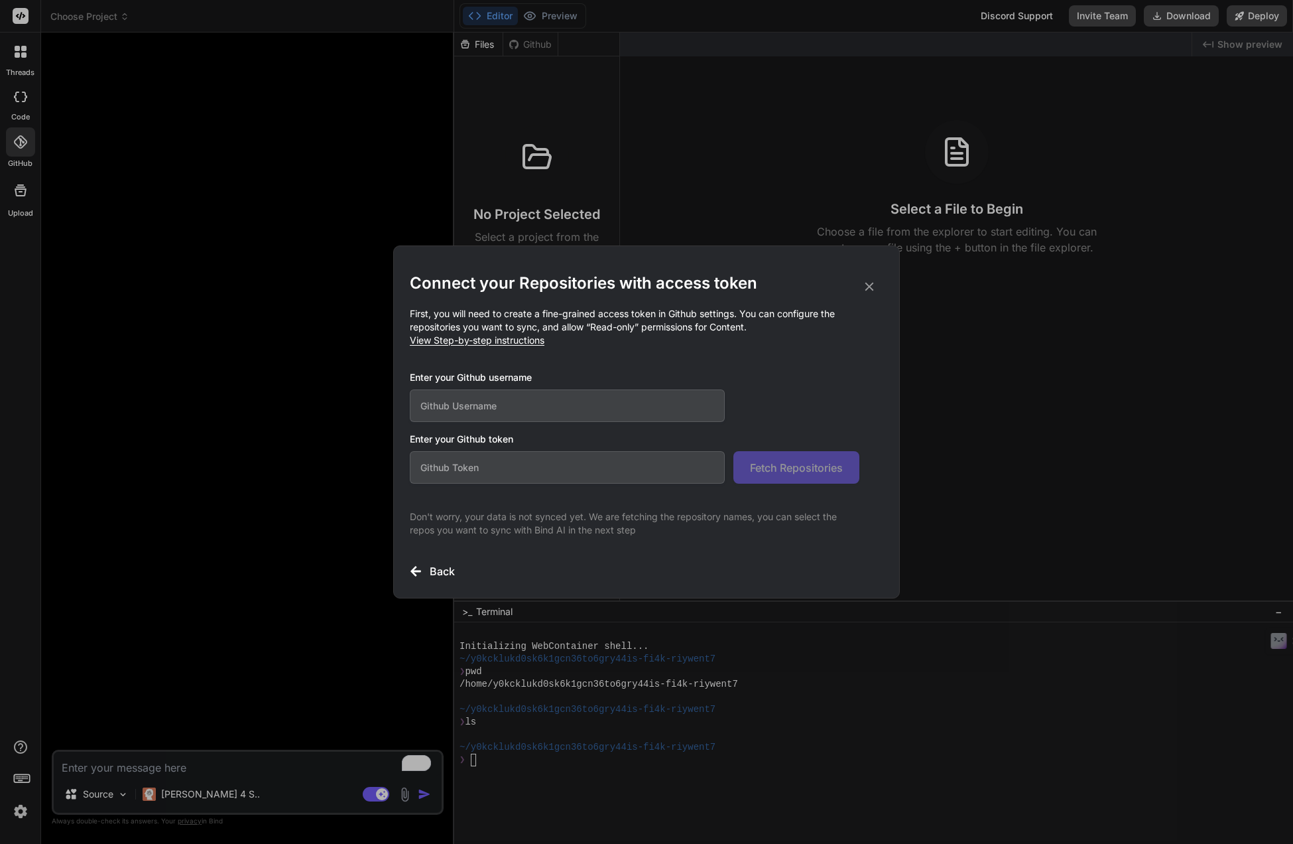
click at [866, 284] on icon at bounding box center [869, 286] width 15 height 15
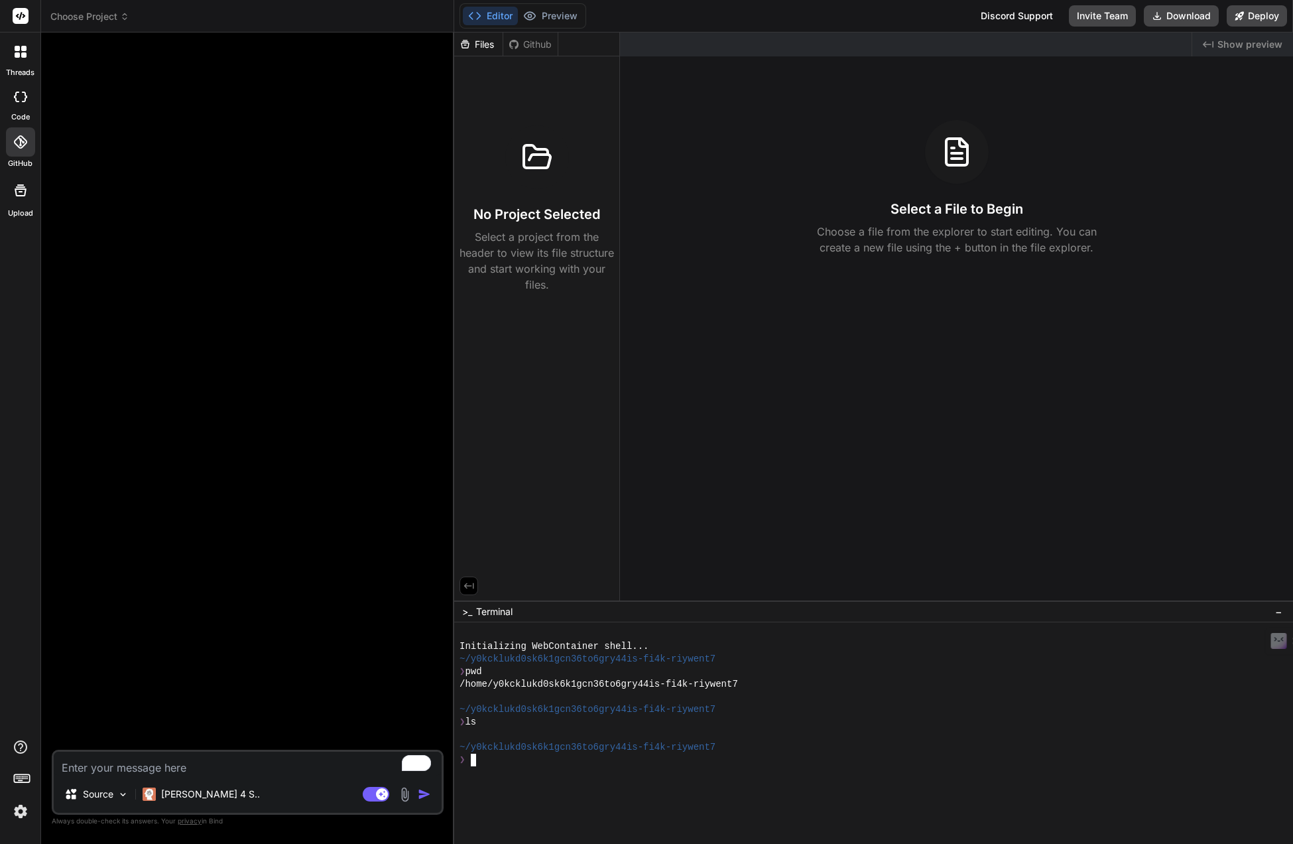
click at [775, 749] on div "~/y0kcklukd0sk6k1gcn36to6gry44is-fi4k-riywent7" at bounding box center [868, 747] width 817 height 13
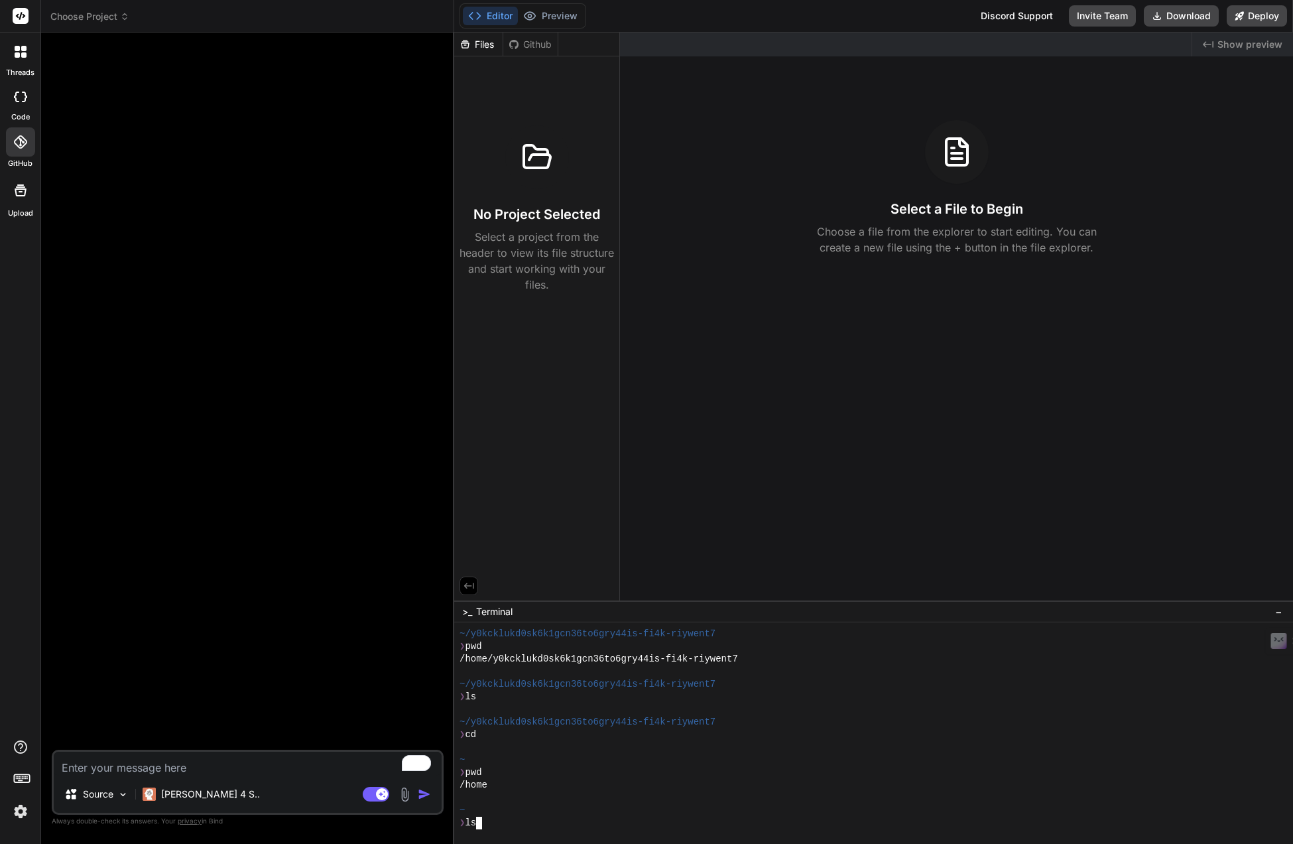
scroll to position [76, 0]
